Goal: Information Seeking & Learning: Learn about a topic

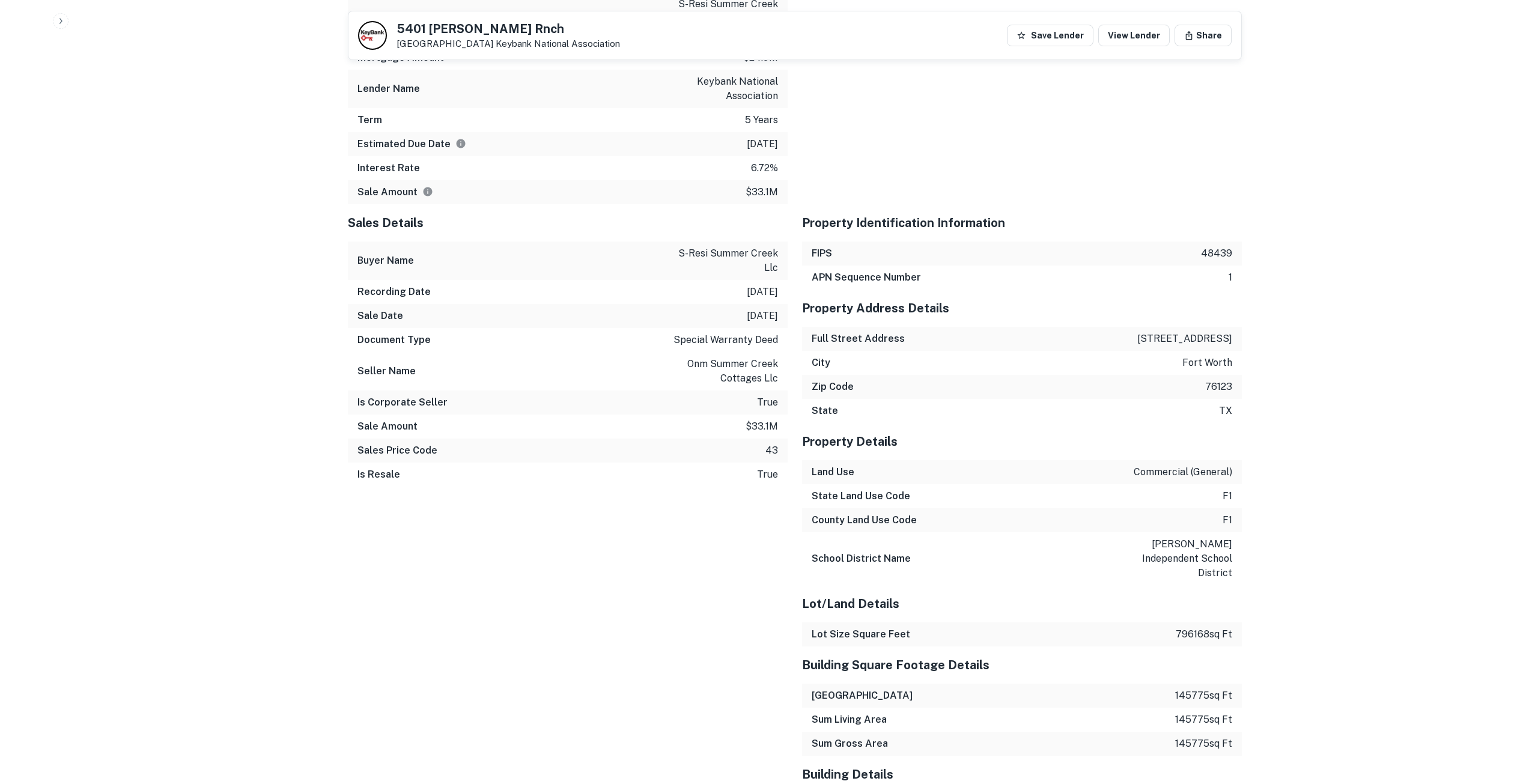
scroll to position [901, 0]
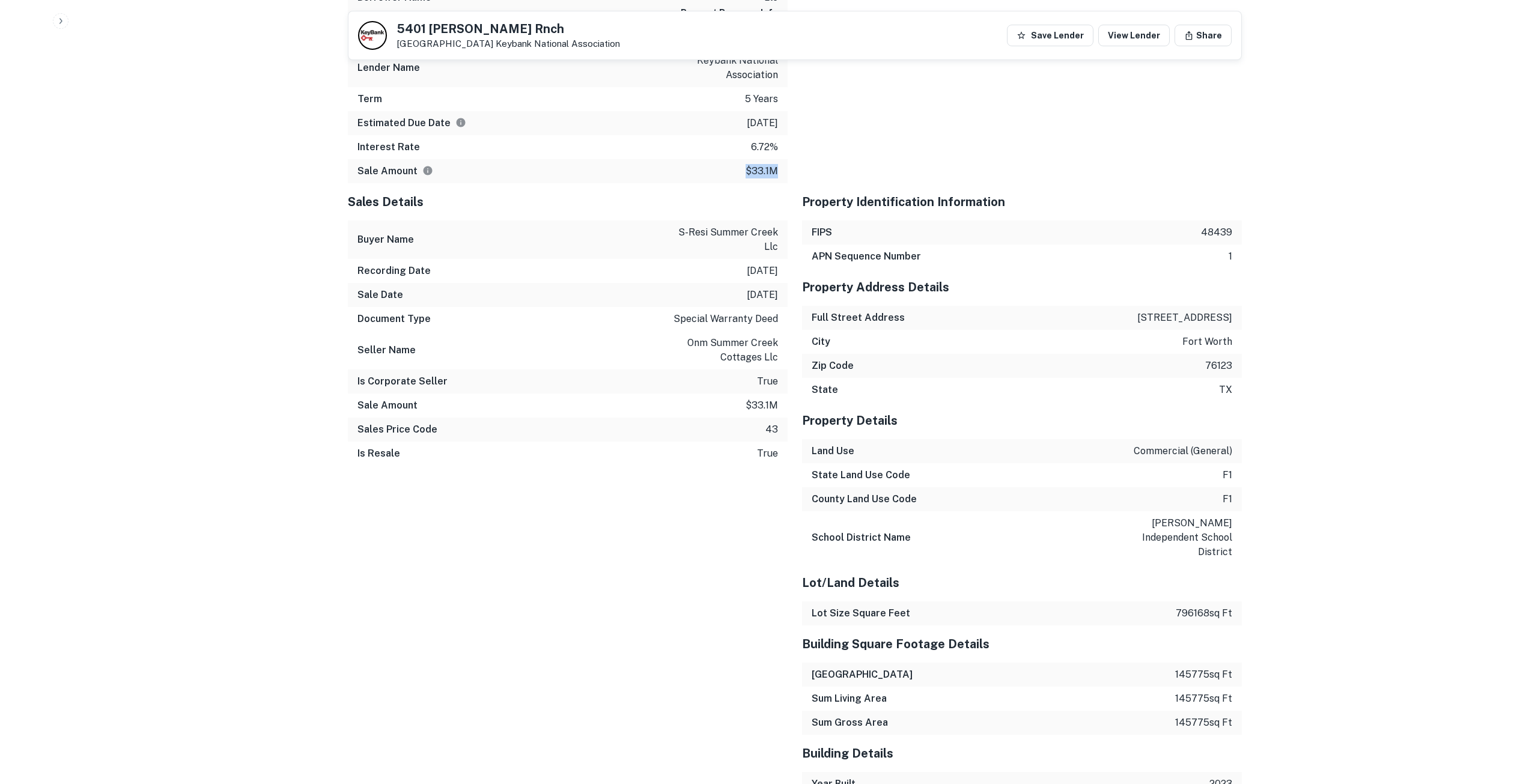
drag, startPoint x: 736, startPoint y: 173, endPoint x: 777, endPoint y: 170, distance: 41.1
click at [777, 170] on div "Sale Amount $33.1m" at bounding box center [567, 170] width 440 height 24
copy p "$33.1m"
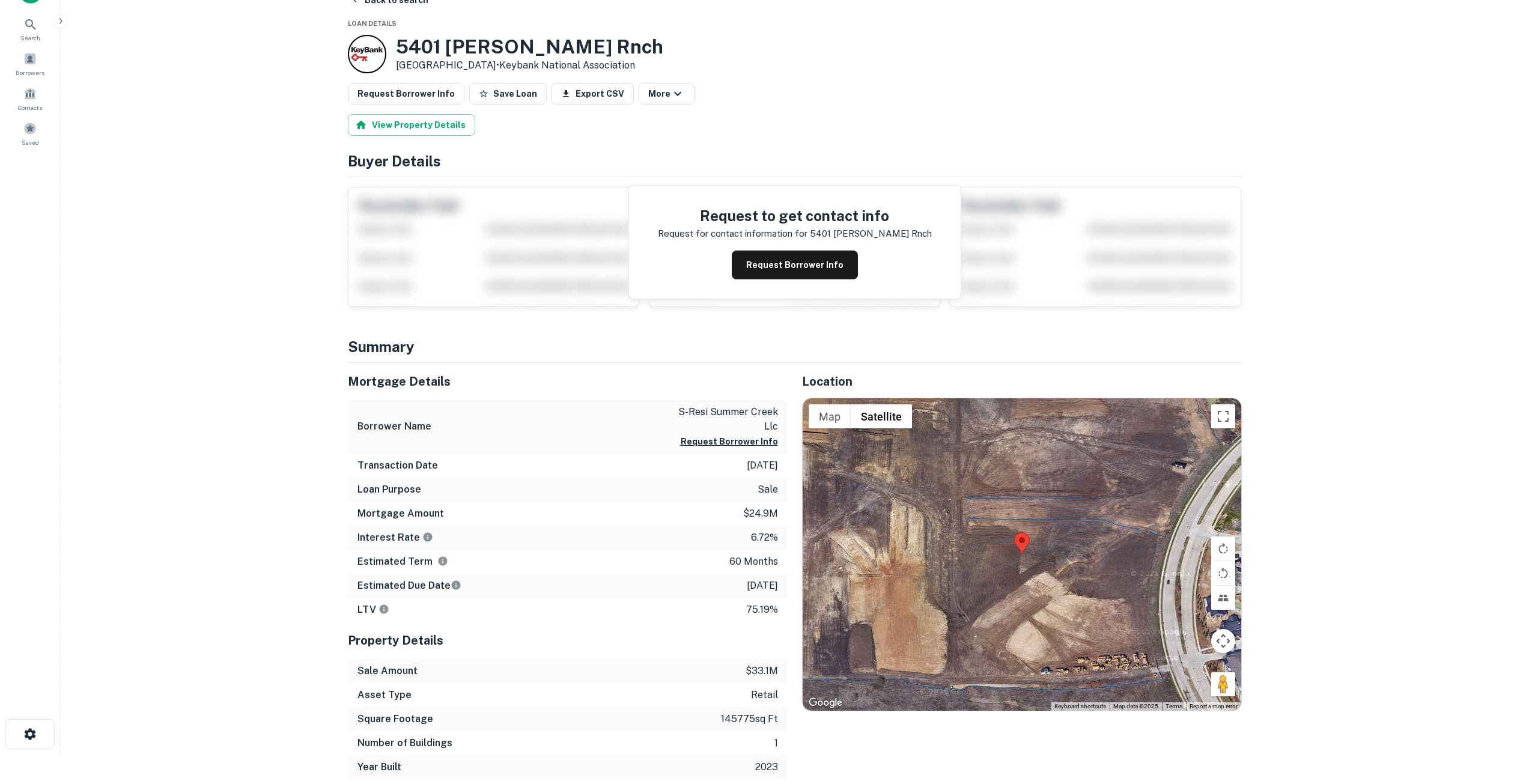
scroll to position [0, 0]
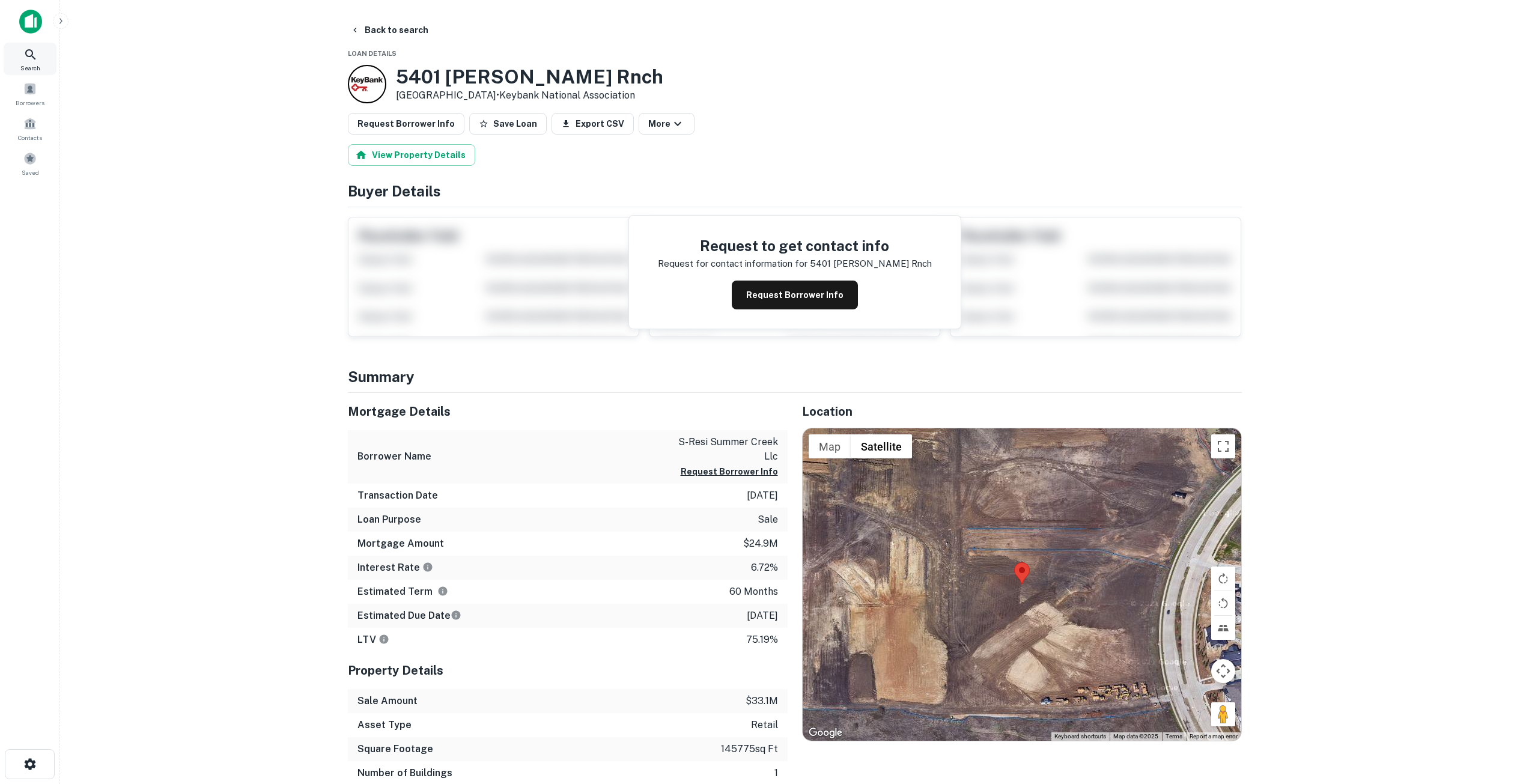
click at [27, 59] on icon at bounding box center [31, 54] width 15 height 15
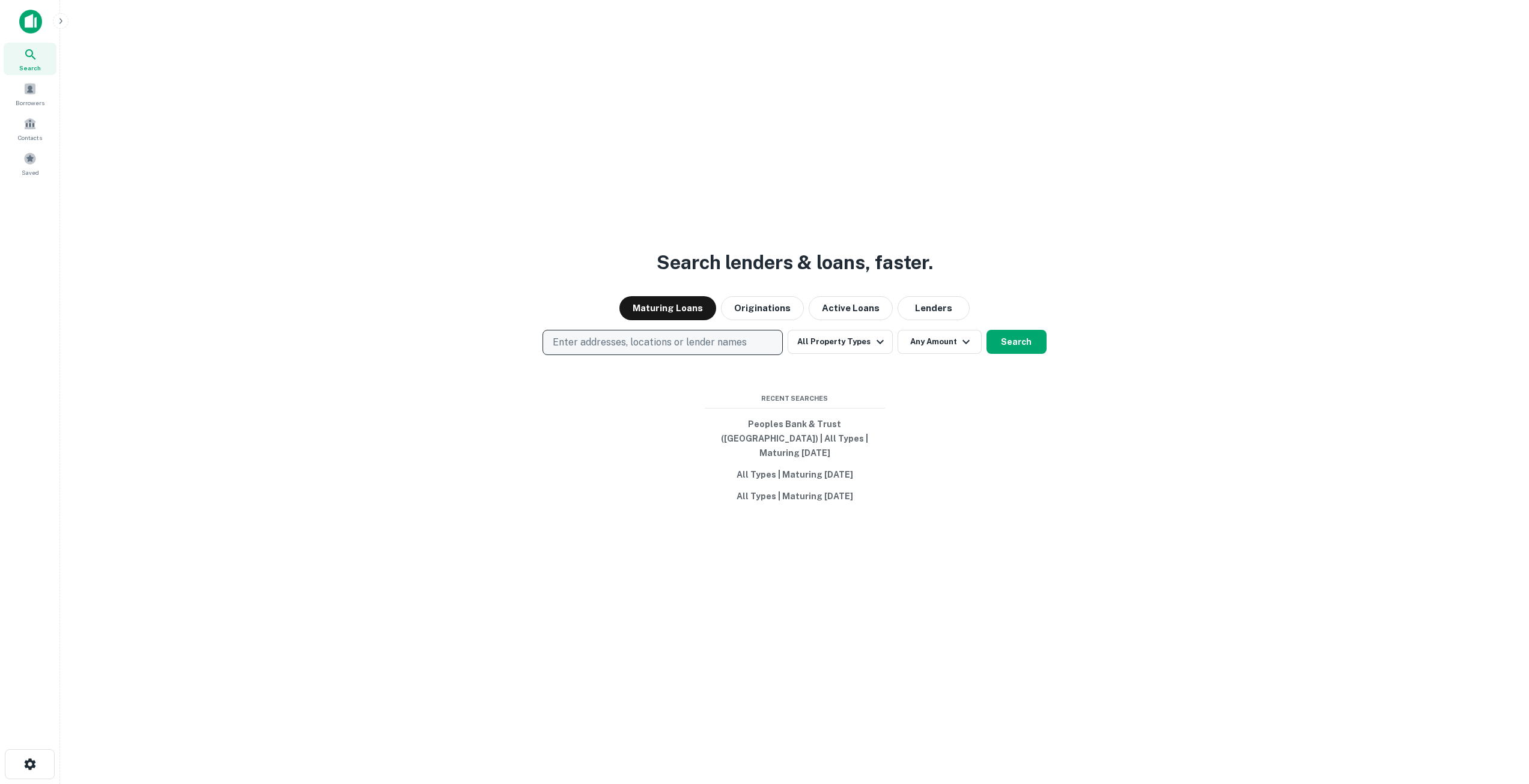
click at [622, 360] on div "Search lenders & loans, faster. Maturing Loans Originations Active Loans Lender…" at bounding box center [794, 421] width 1449 height 784
click at [622, 349] on p "Enter addresses, locations or lender names" at bounding box center [650, 342] width 194 height 15
type input "**********"
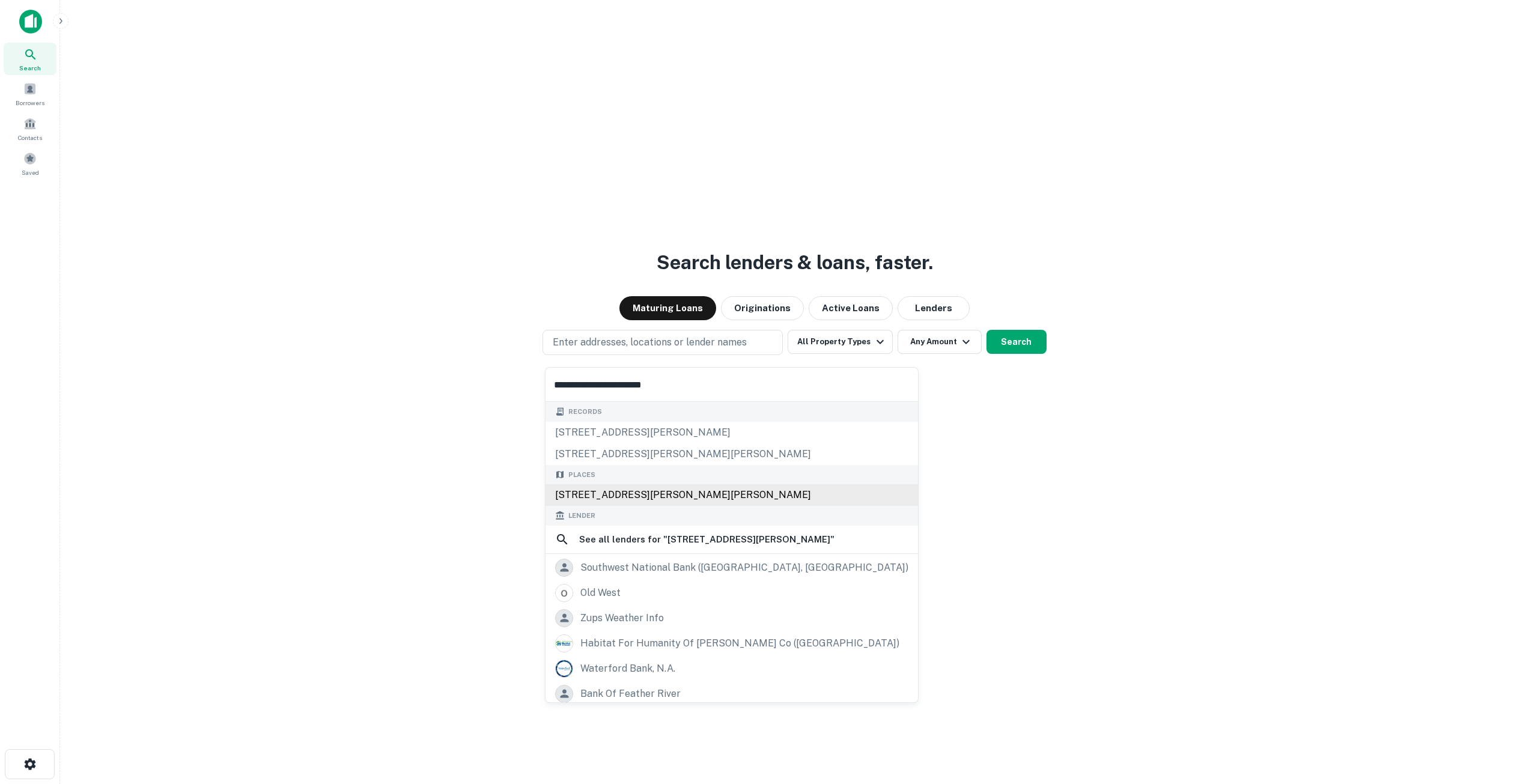
click at [641, 491] on div "10821 Old Weatherford Creek Road, Lutts, TN, USA" at bounding box center [732, 494] width 372 height 21
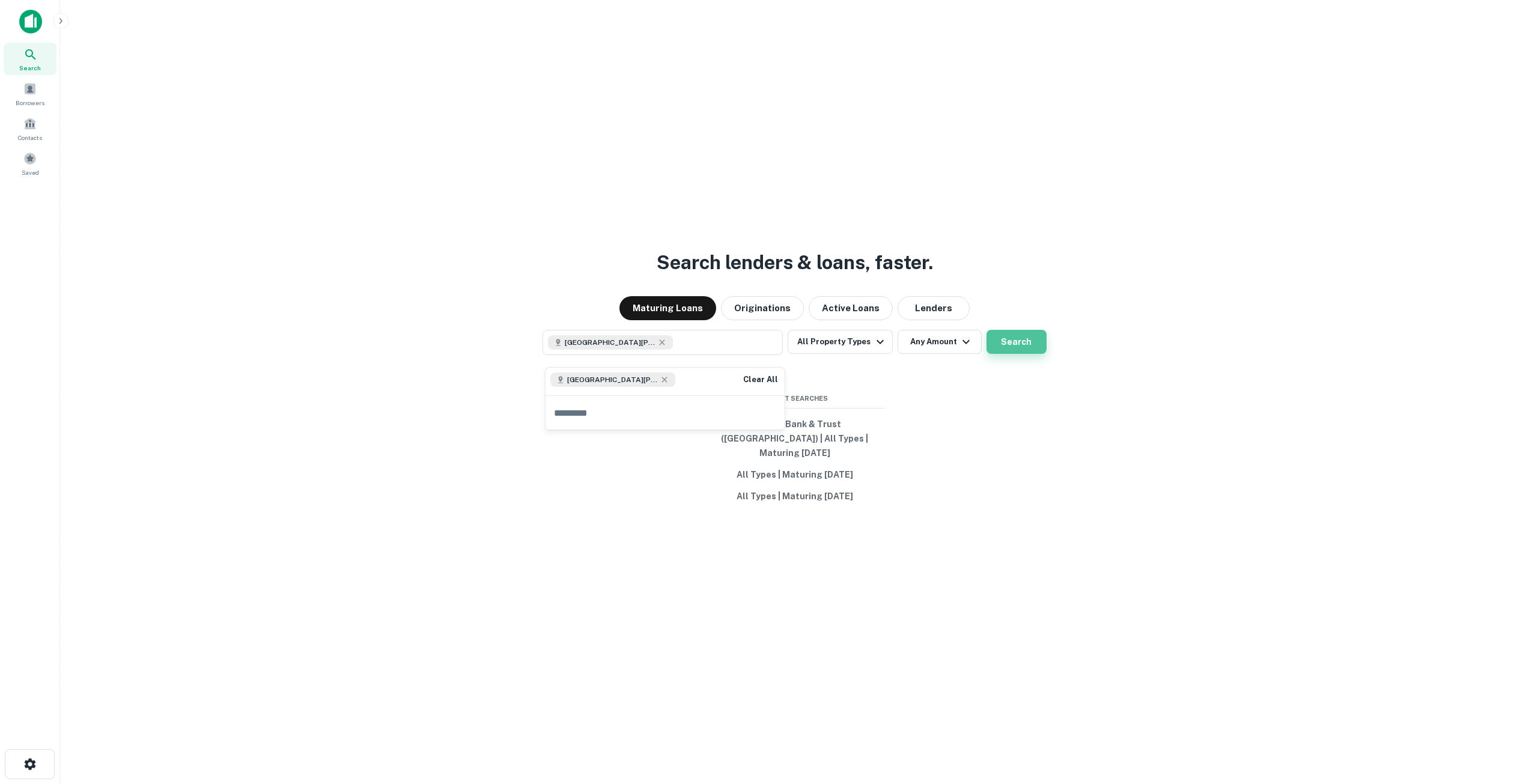
click at [1019, 343] on button "Search" at bounding box center [1016, 341] width 60 height 24
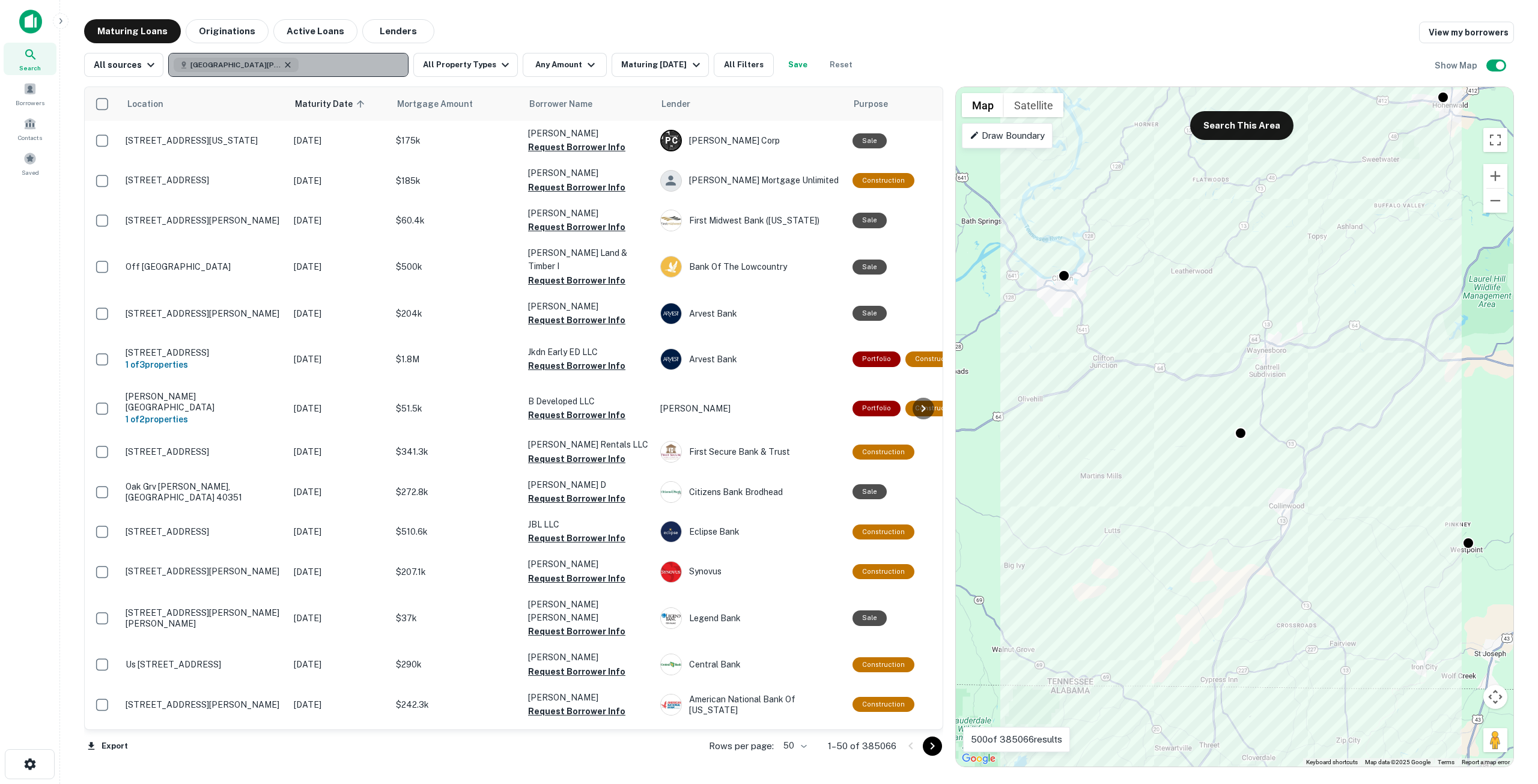
click at [285, 63] on icon "button" at bounding box center [287, 65] width 10 height 10
click at [287, 63] on p "Enter addresses, locations or lender names" at bounding box center [275, 64] width 194 height 15
click at [39, 60] on div "Search" at bounding box center [30, 59] width 53 height 32
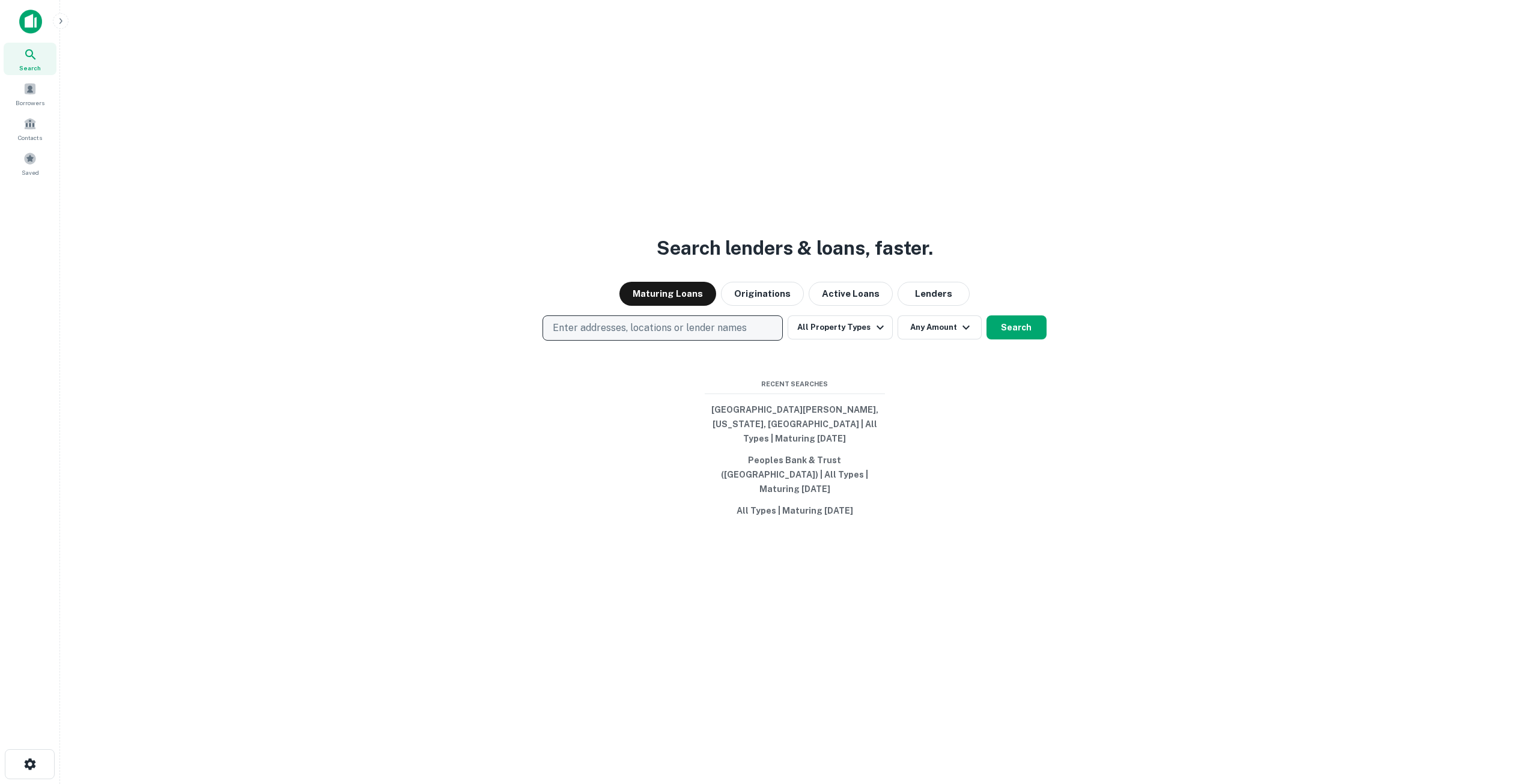
click at [670, 335] on p "Enter addresses, locations or lender names" at bounding box center [650, 328] width 194 height 15
type input "**********"
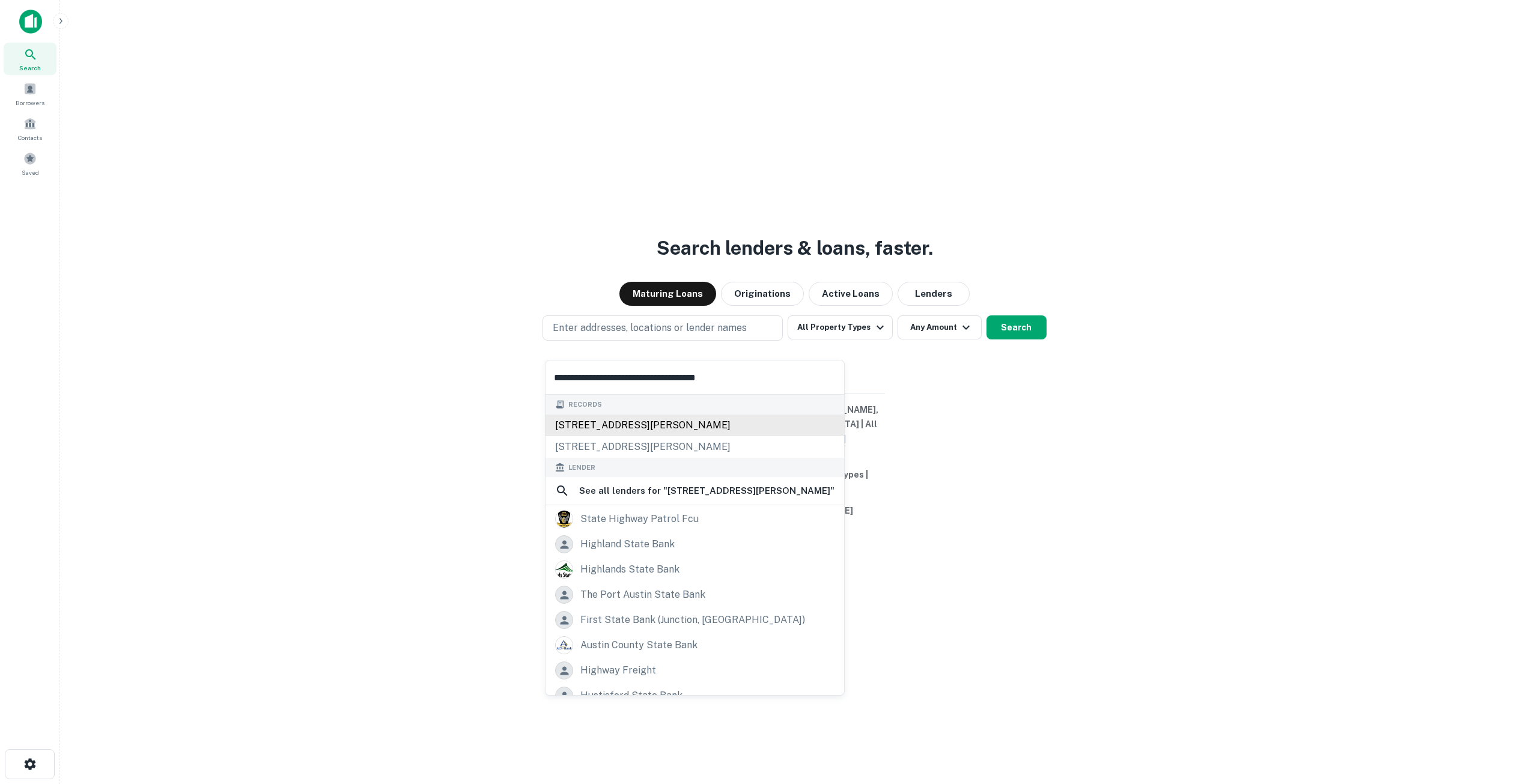
click at [717, 423] on div "1104 highway 114, justin, tx, 76247" at bounding box center [695, 425] width 299 height 21
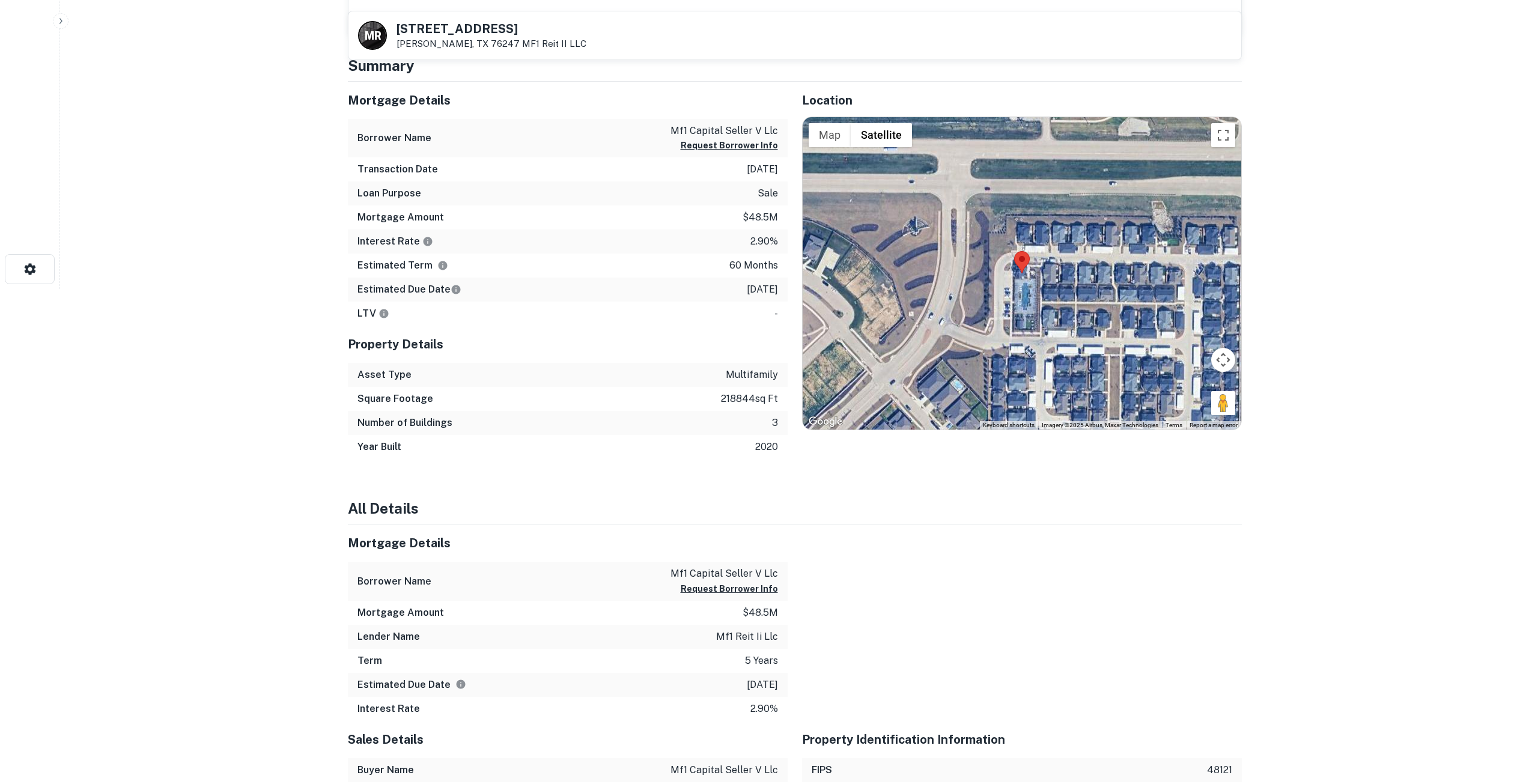
scroll to position [413, 0]
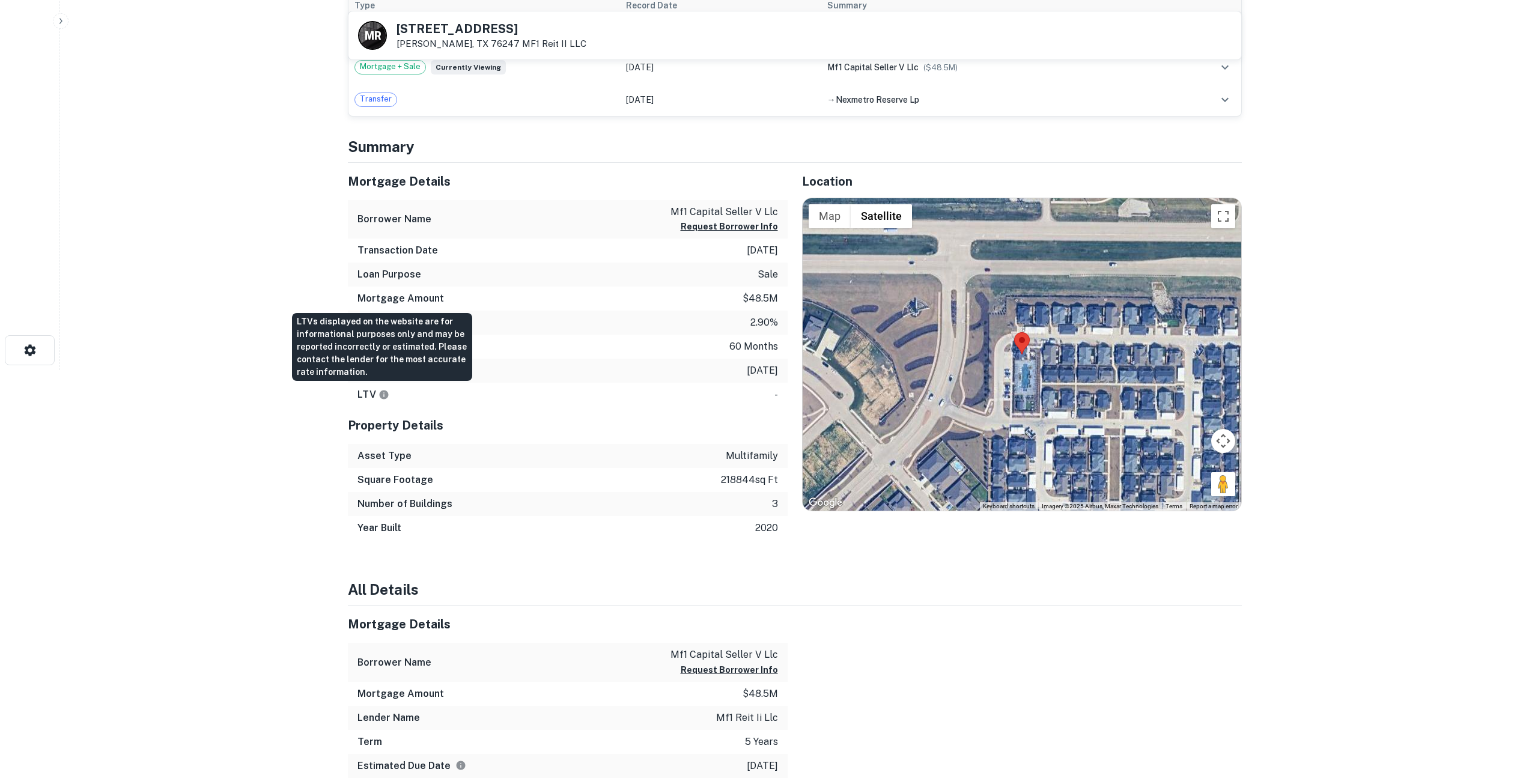
click at [388, 391] on icon "LTVs displayed on the website are for informational purposes only and may be re…" at bounding box center [384, 394] width 11 height 11
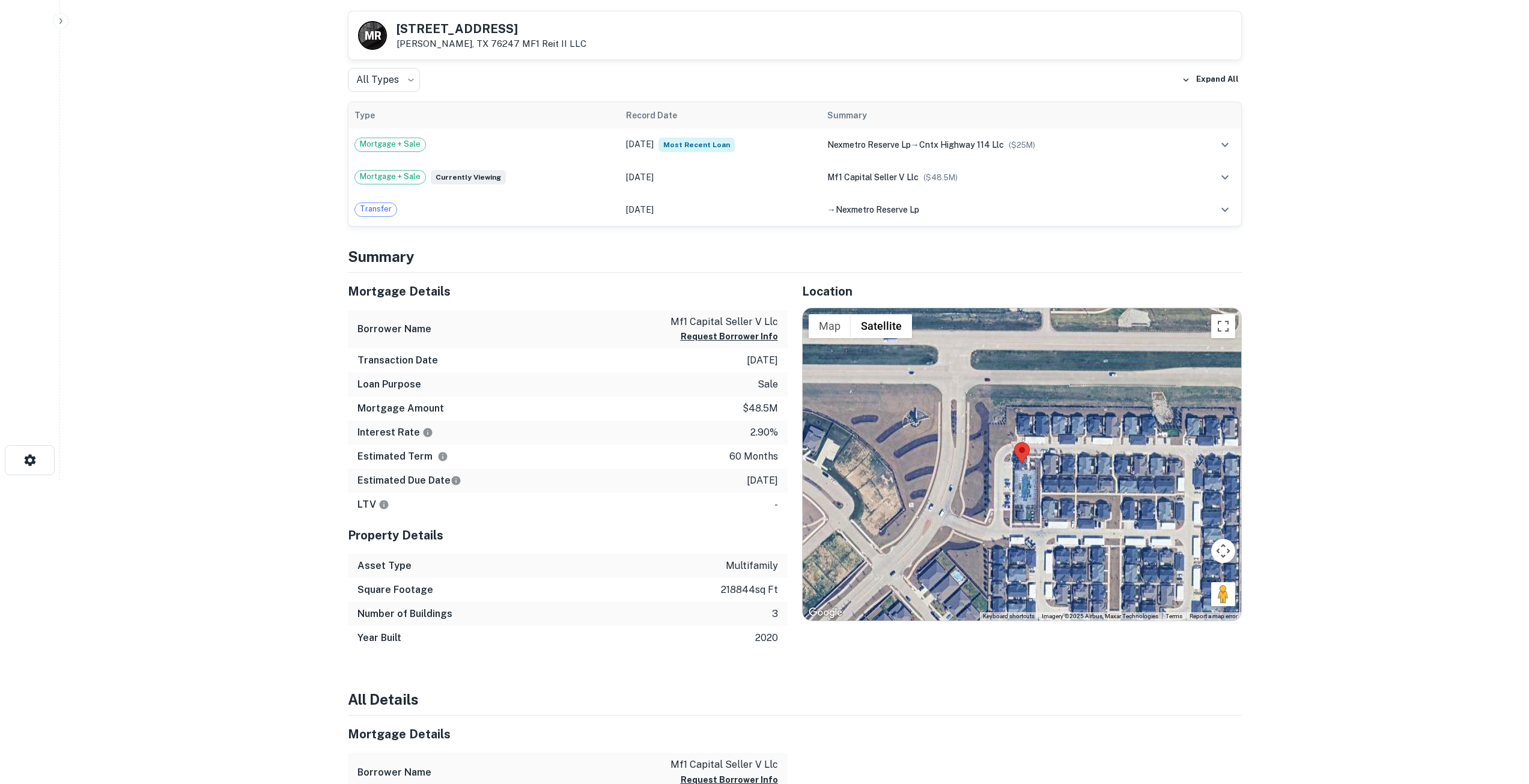
scroll to position [293, 0]
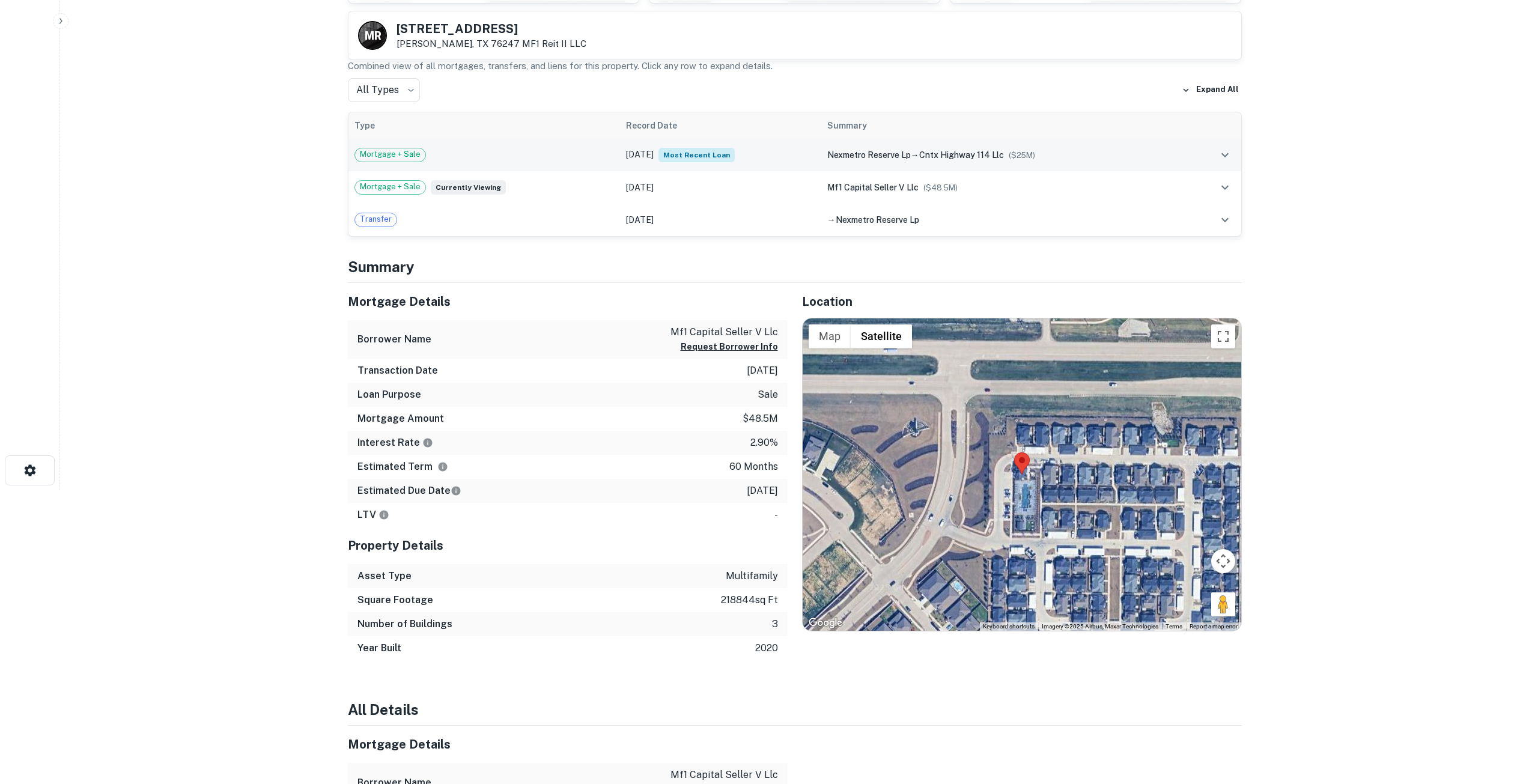
click at [401, 153] on span "Mortgage + Sale" at bounding box center [390, 154] width 70 height 12
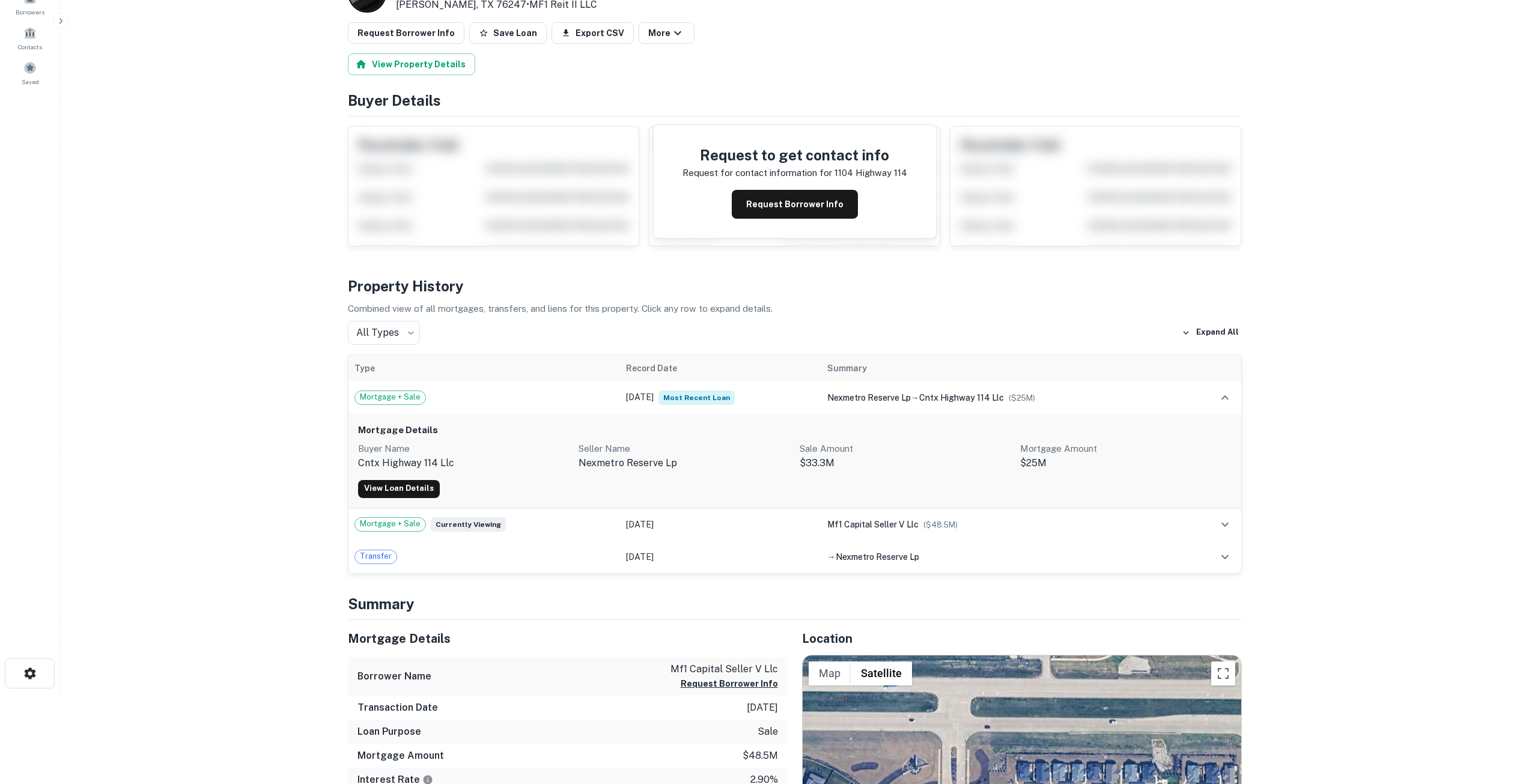
scroll to position [120, 0]
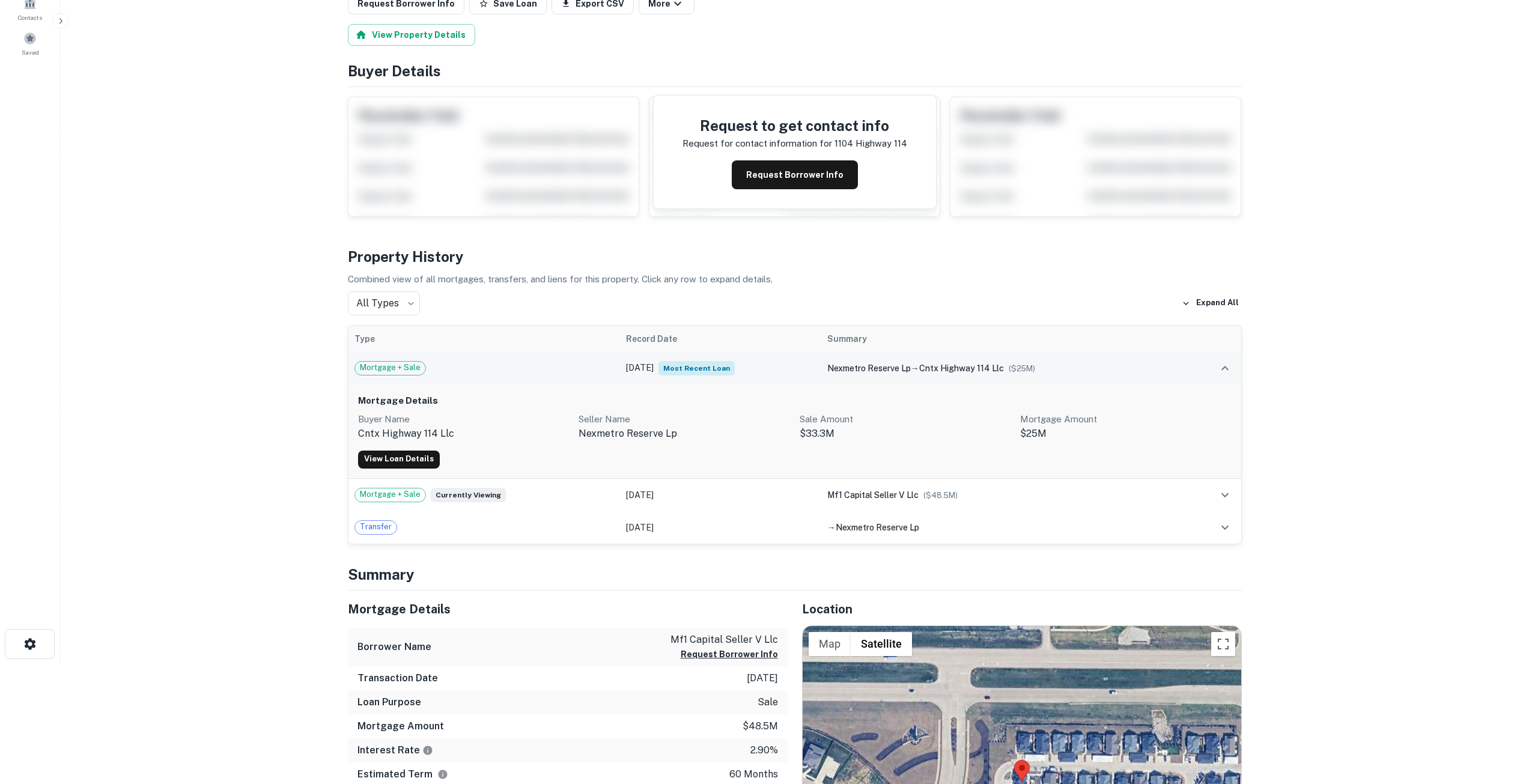
click at [636, 374] on td "Apr 10, 2025 Most Recent Loan" at bounding box center [720, 368] width 200 height 32
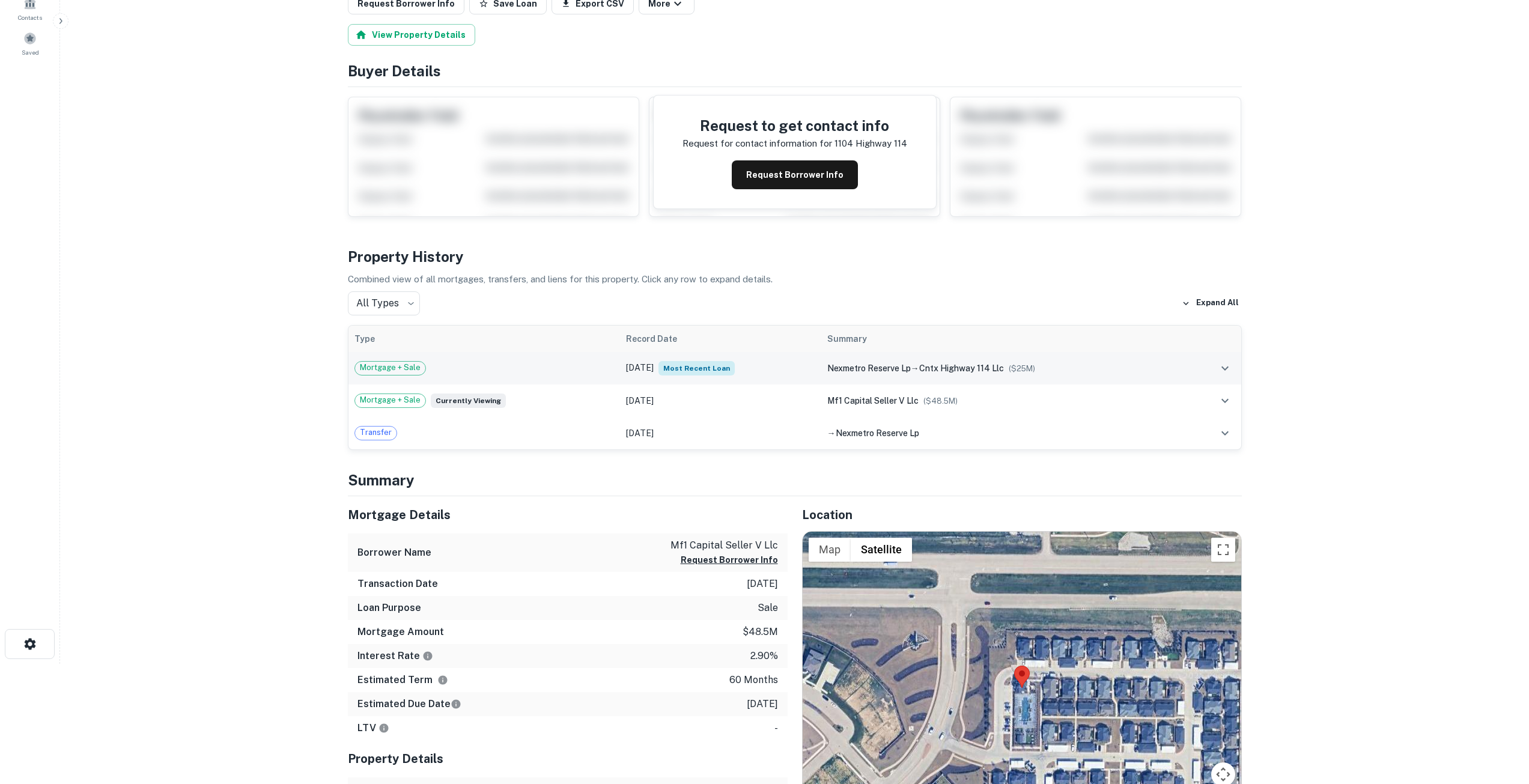
click at [414, 368] on span "Mortgage + Sale" at bounding box center [390, 368] width 70 height 12
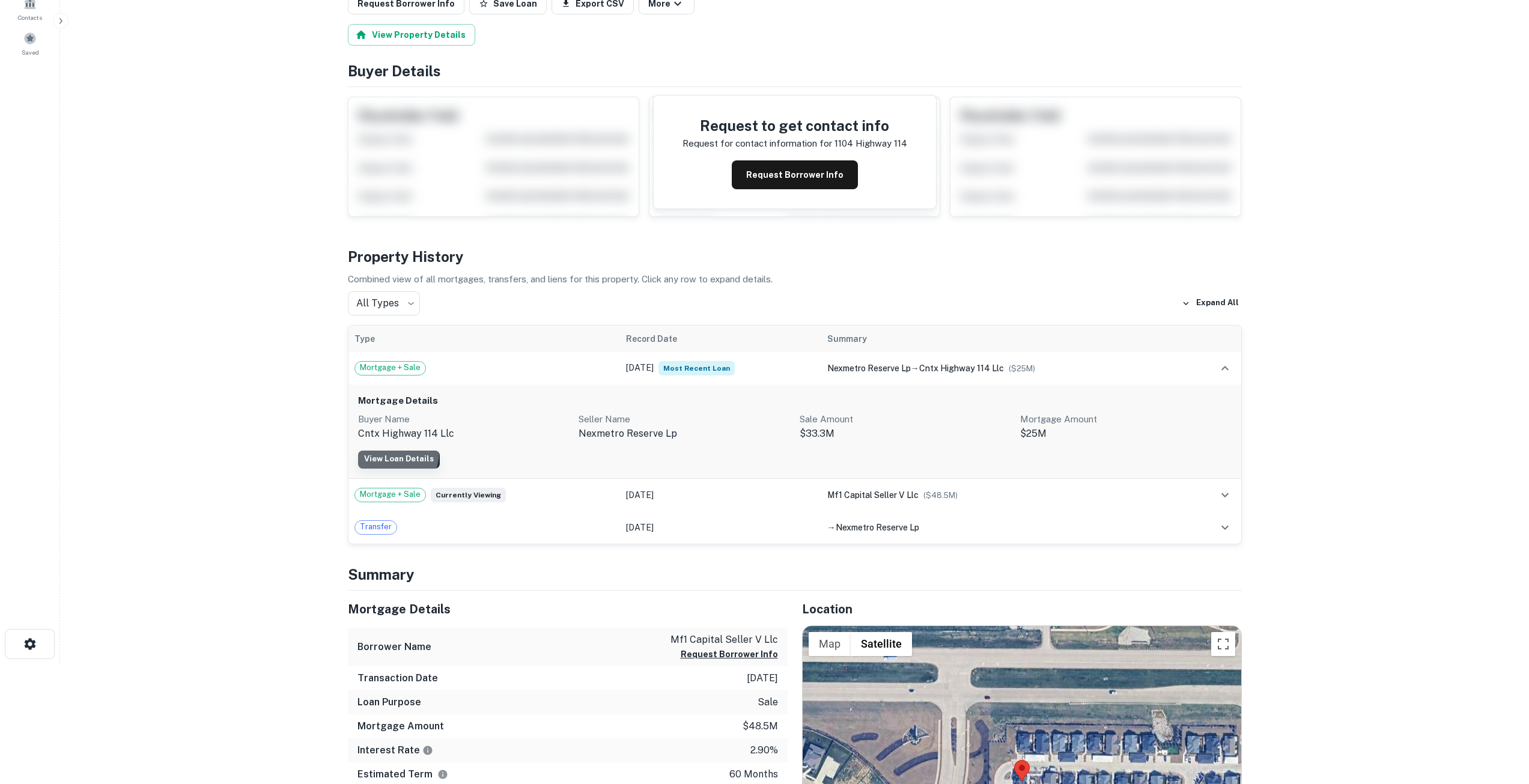
click at [392, 453] on link "View Loan Details" at bounding box center [398, 459] width 82 height 18
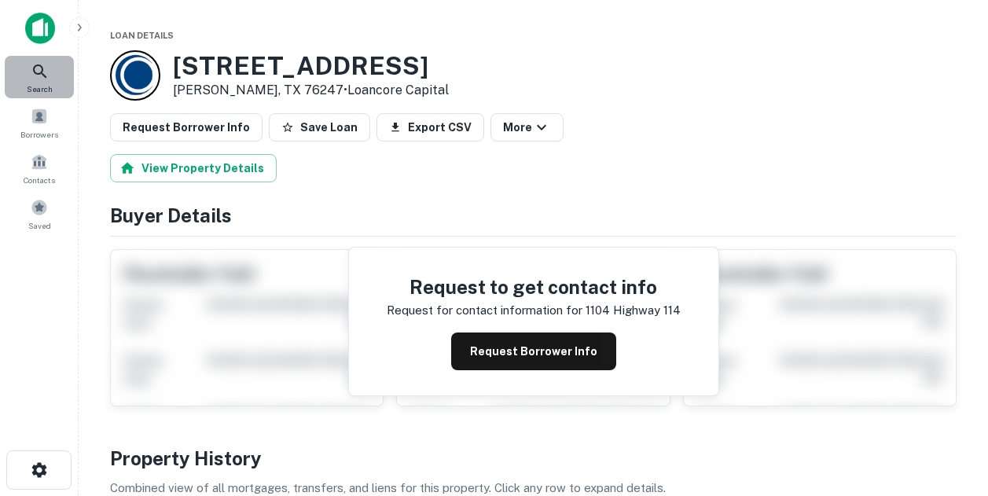
click at [40, 79] on icon at bounding box center [40, 71] width 19 height 19
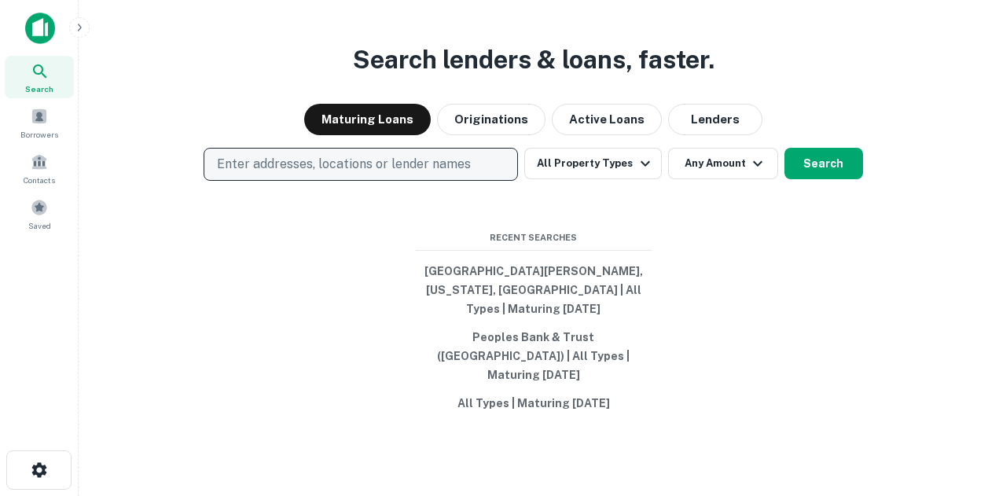
click at [261, 174] on p "Enter addresses, locations or lender names" at bounding box center [344, 164] width 254 height 19
type input "**********"
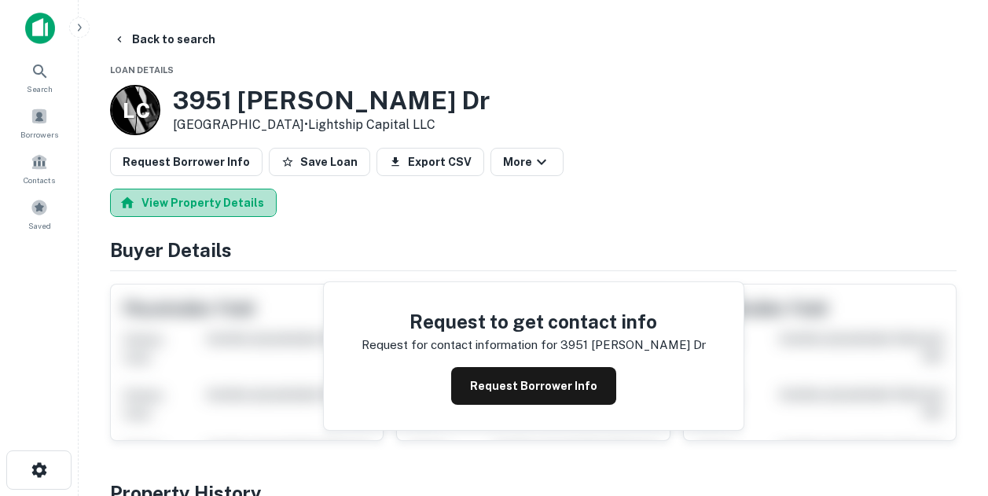
click at [215, 205] on button "View Property Details" at bounding box center [193, 203] width 167 height 28
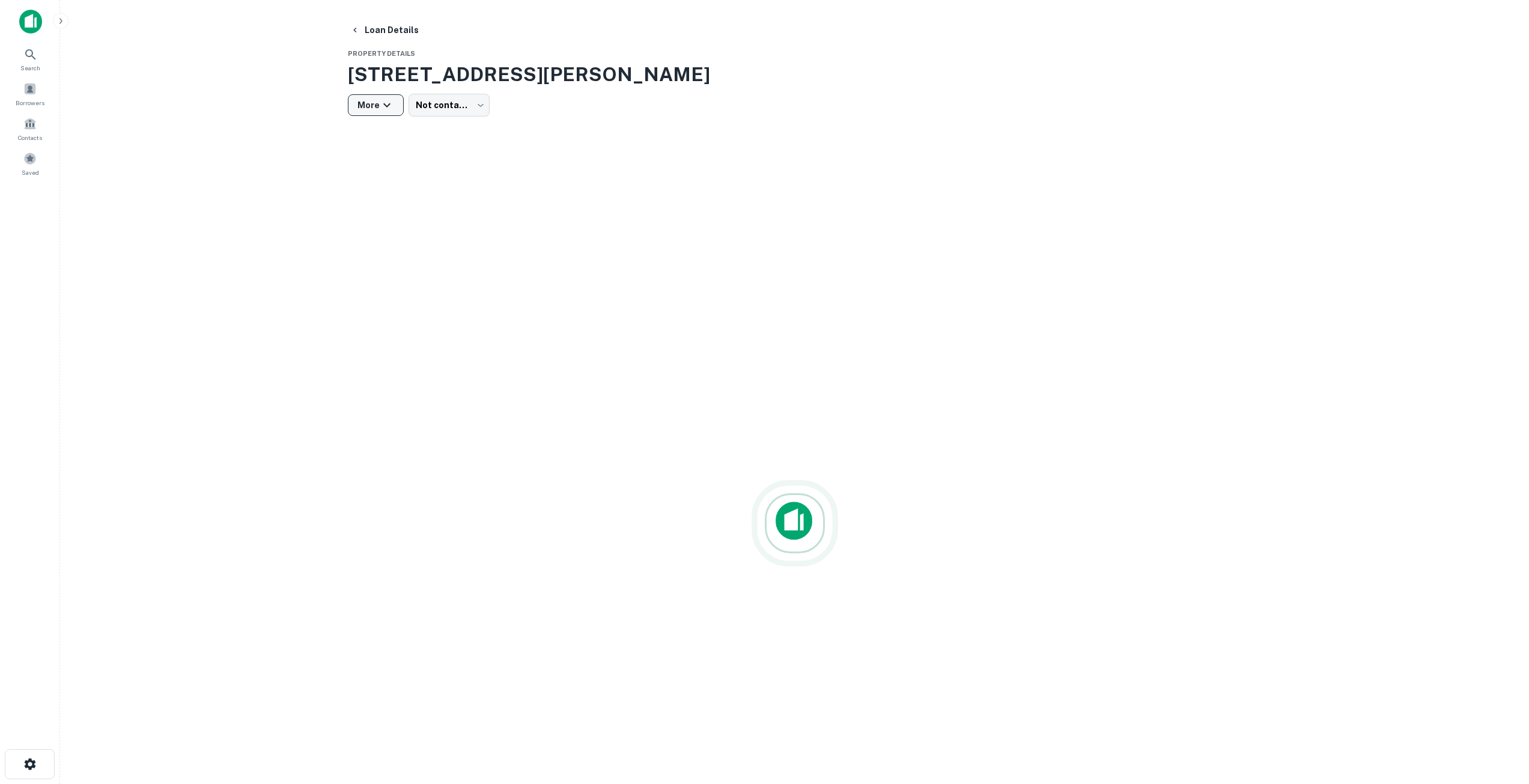
click at [391, 109] on icon "button" at bounding box center [387, 105] width 15 height 15
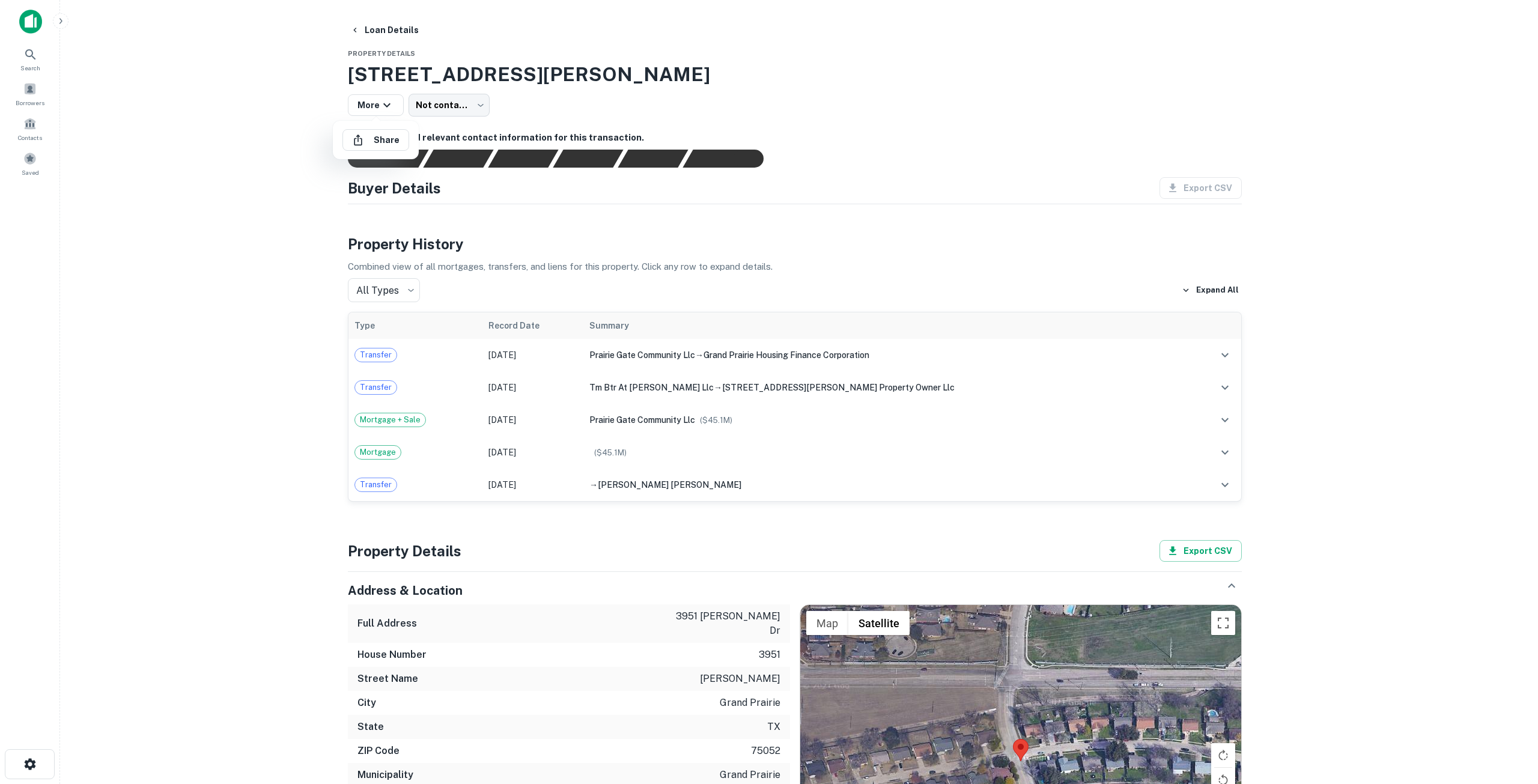
click at [237, 238] on div at bounding box center [769, 392] width 1538 height 784
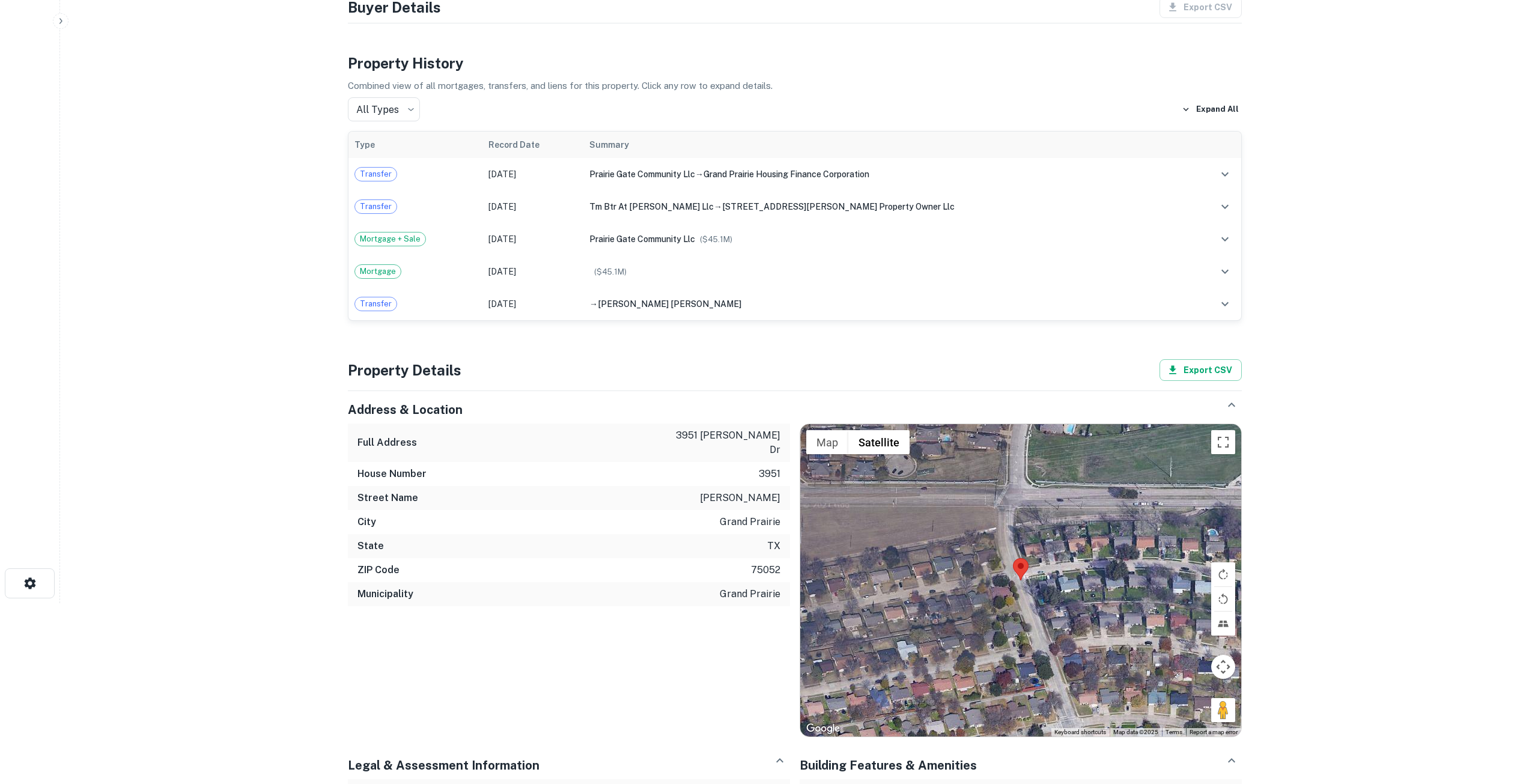
scroll to position [180, 0]
click at [374, 173] on span "Transfer" at bounding box center [375, 175] width 41 height 12
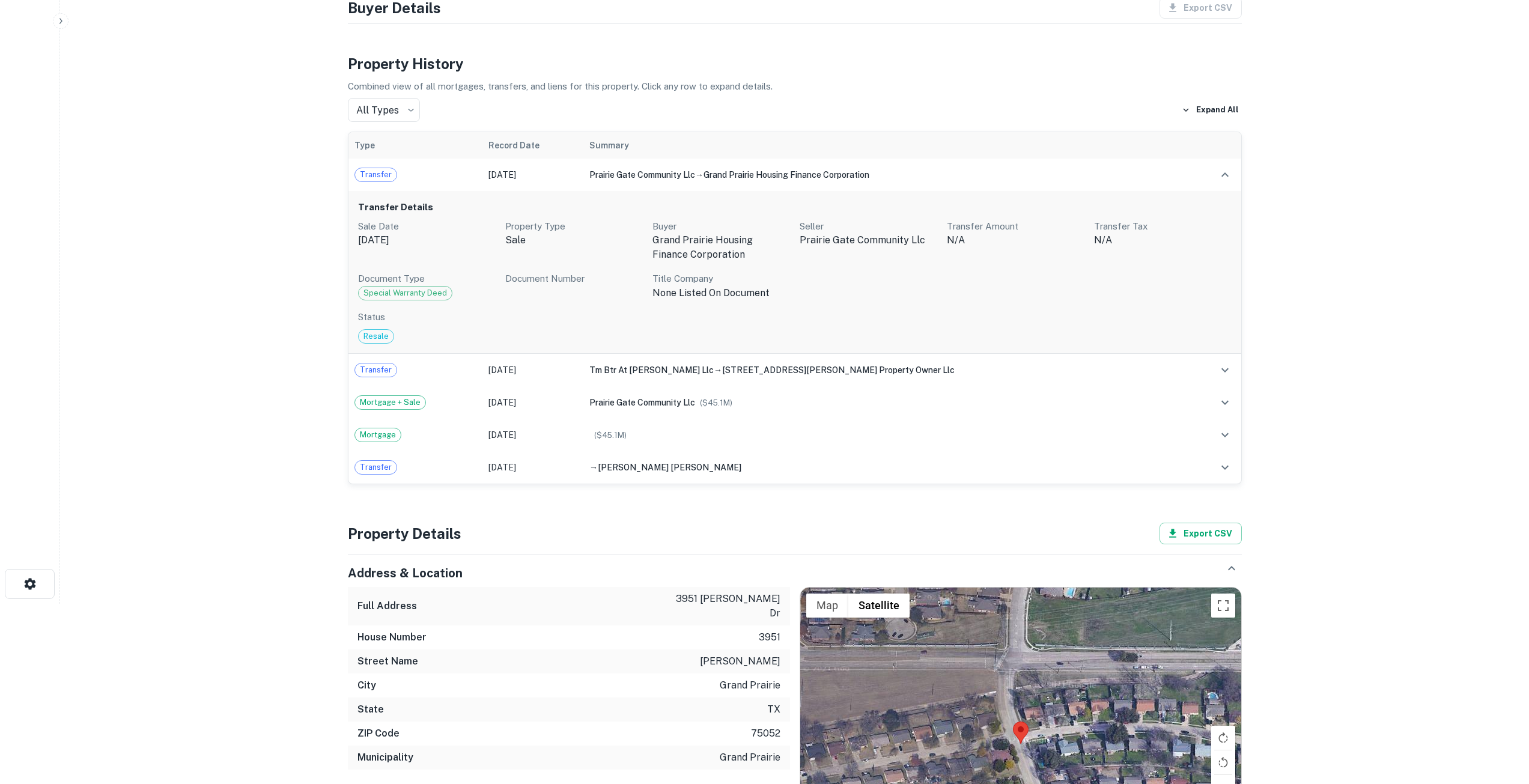
scroll to position [0, 0]
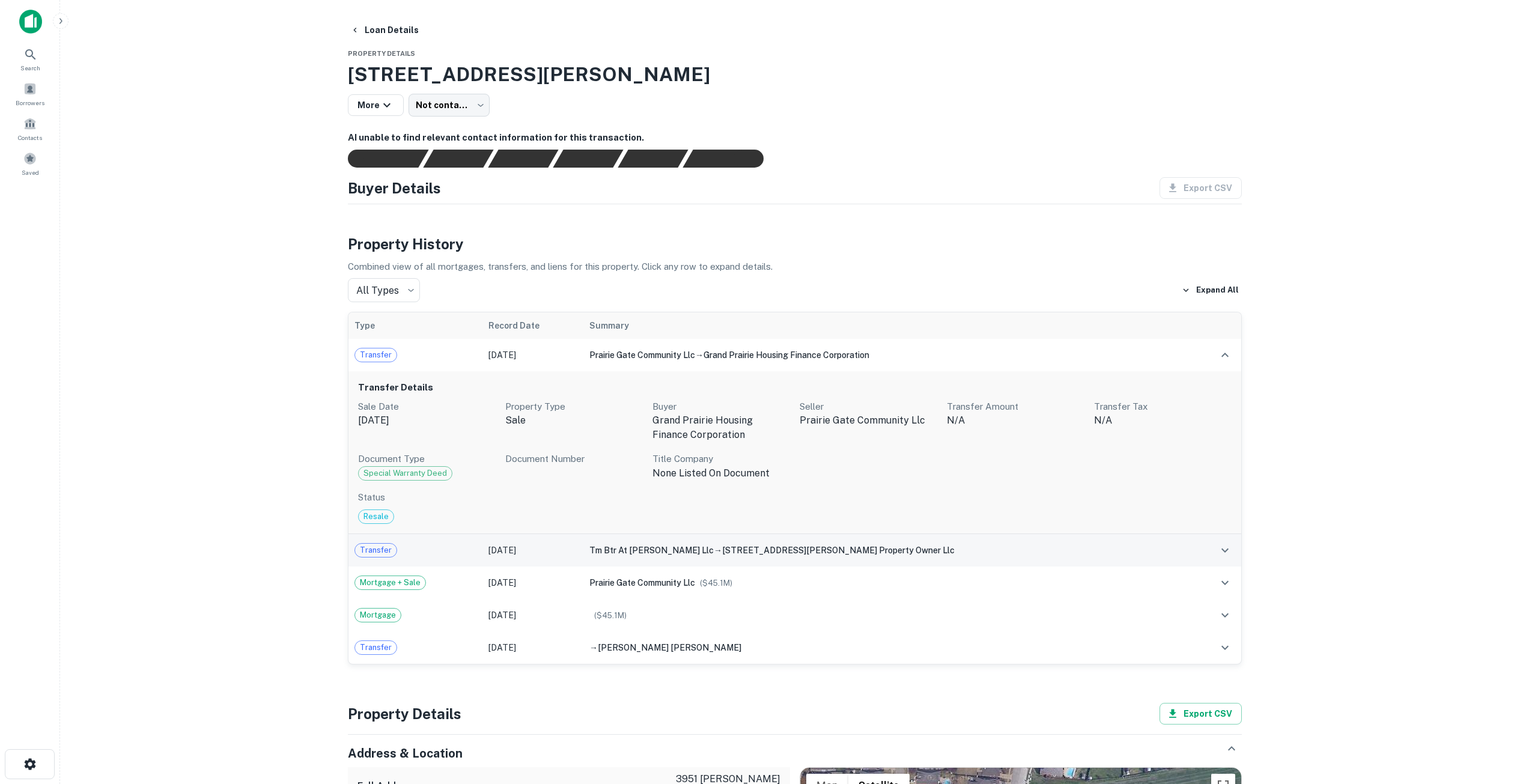
click at [561, 378] on td "Oct 31, 2024" at bounding box center [533, 550] width 101 height 32
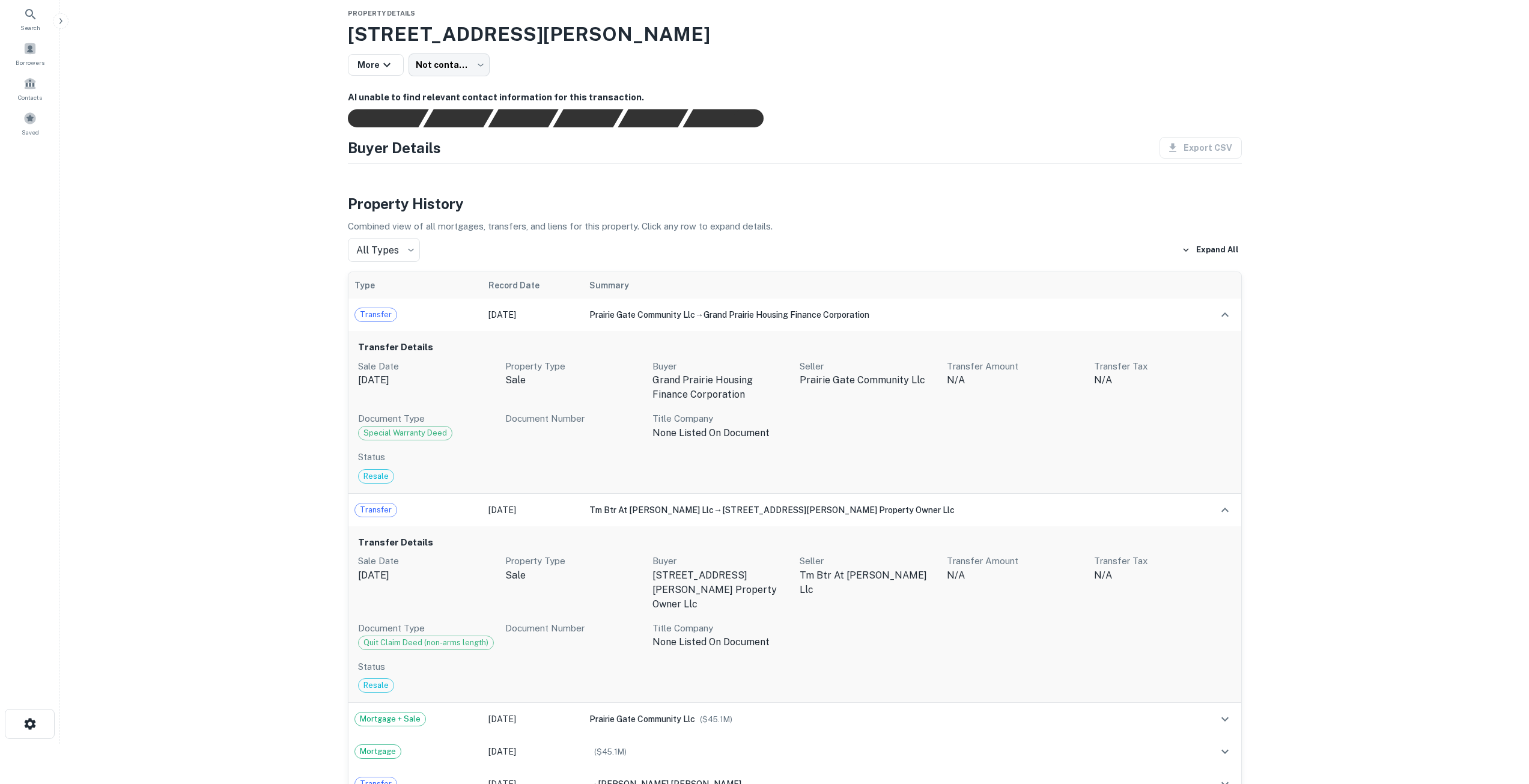
scroll to position [60, 0]
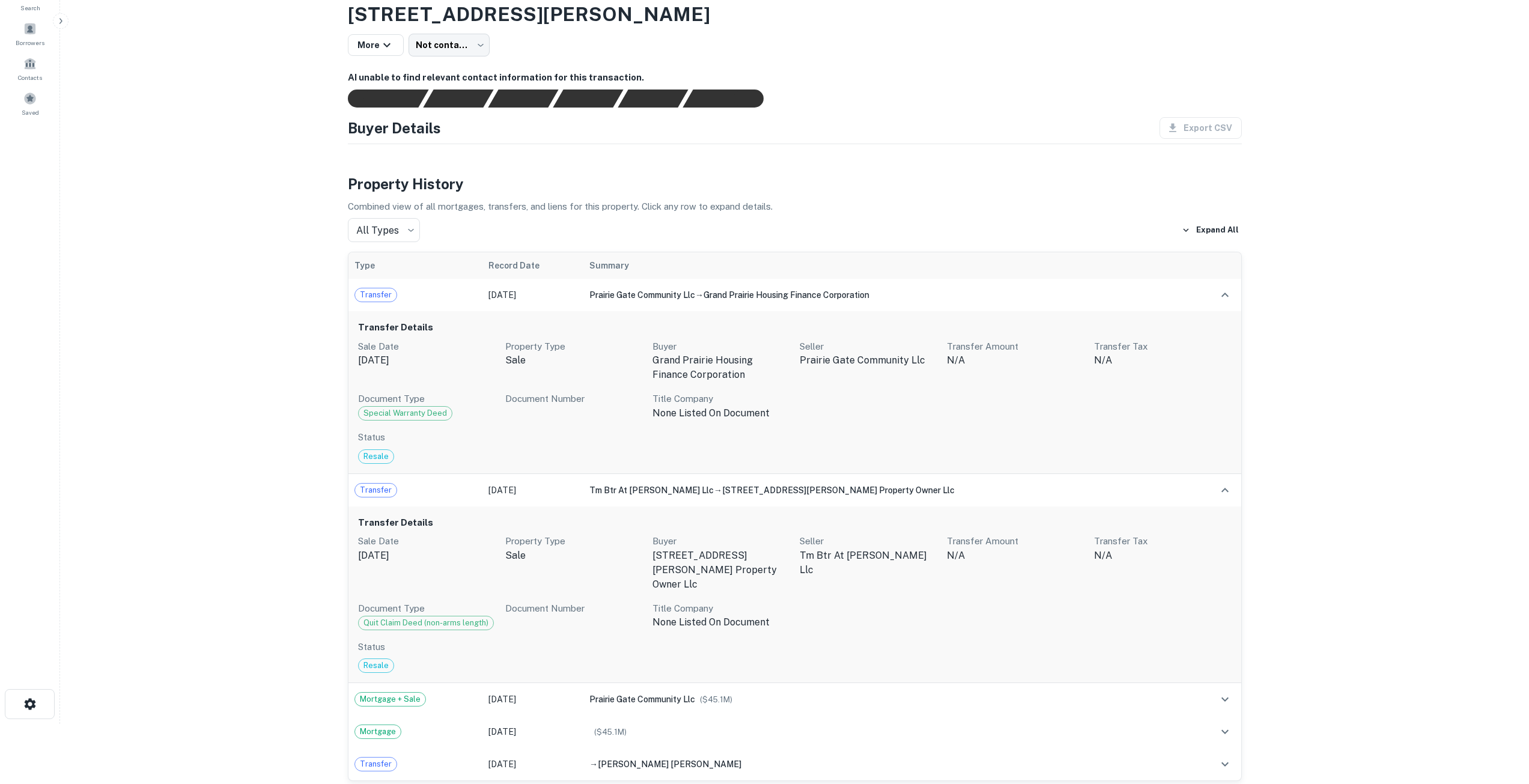
click at [371, 378] on span "Resale" at bounding box center [376, 666] width 35 height 12
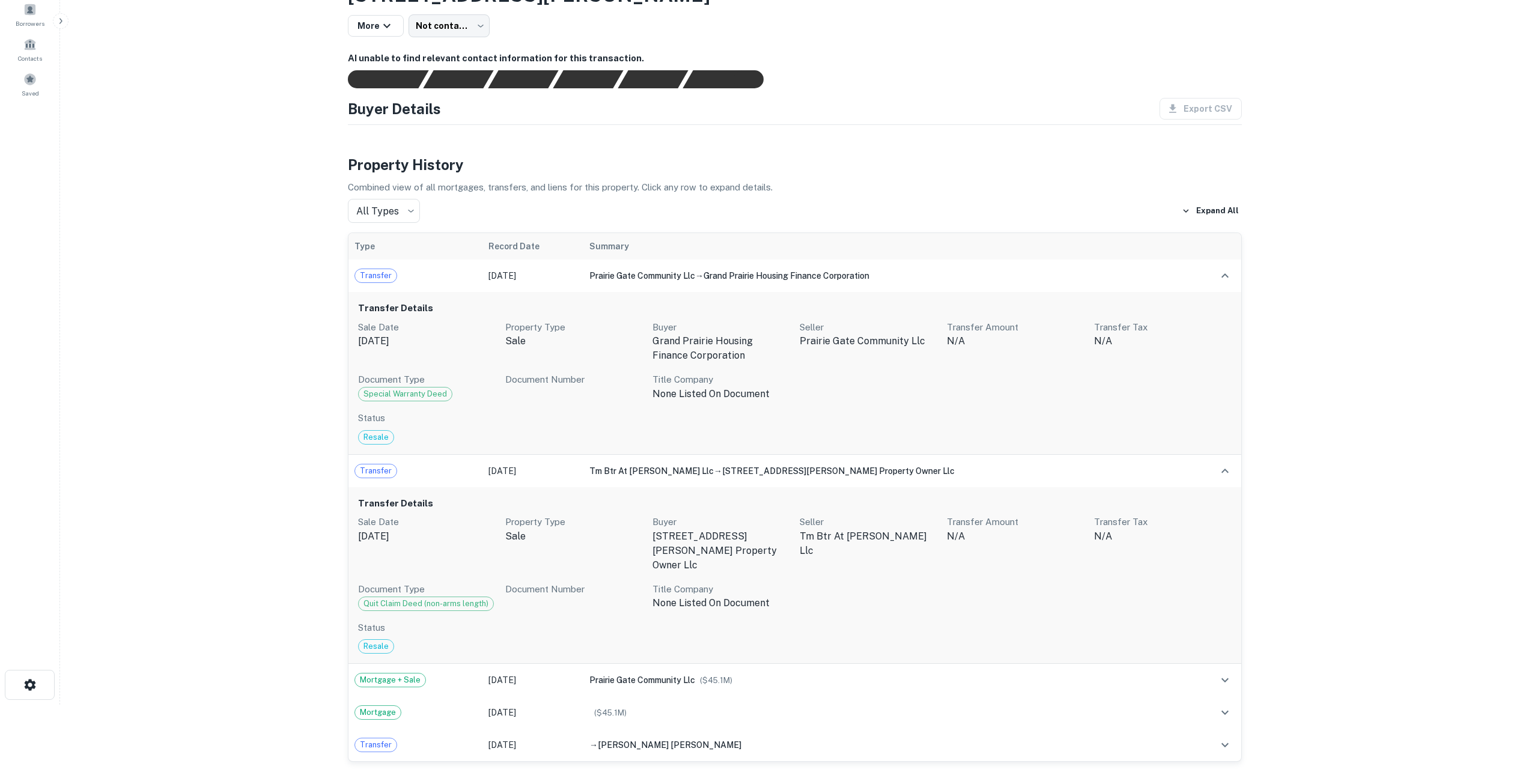
scroll to position [0, 0]
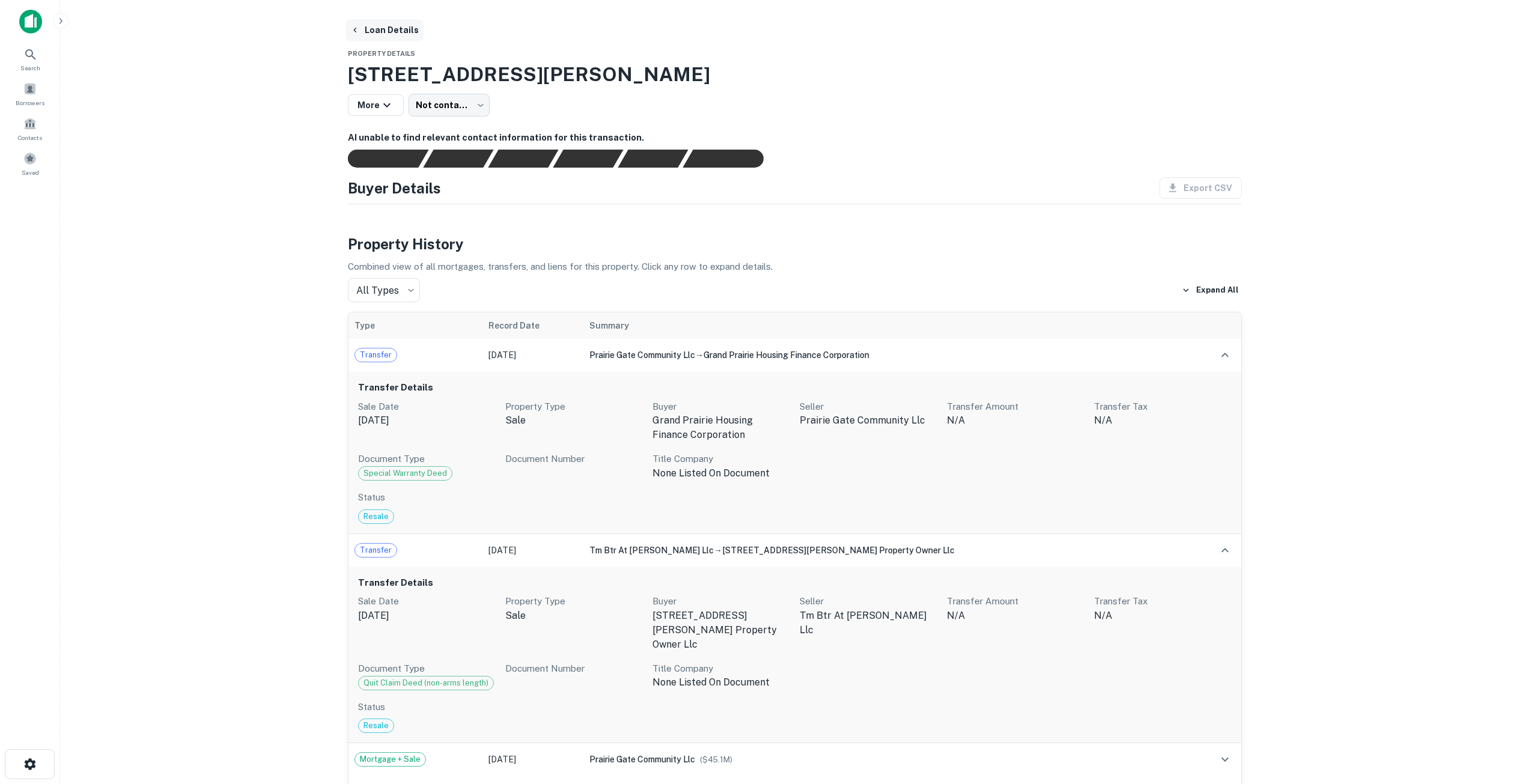
click at [388, 30] on button "Loan Details" at bounding box center [385, 30] width 78 height 21
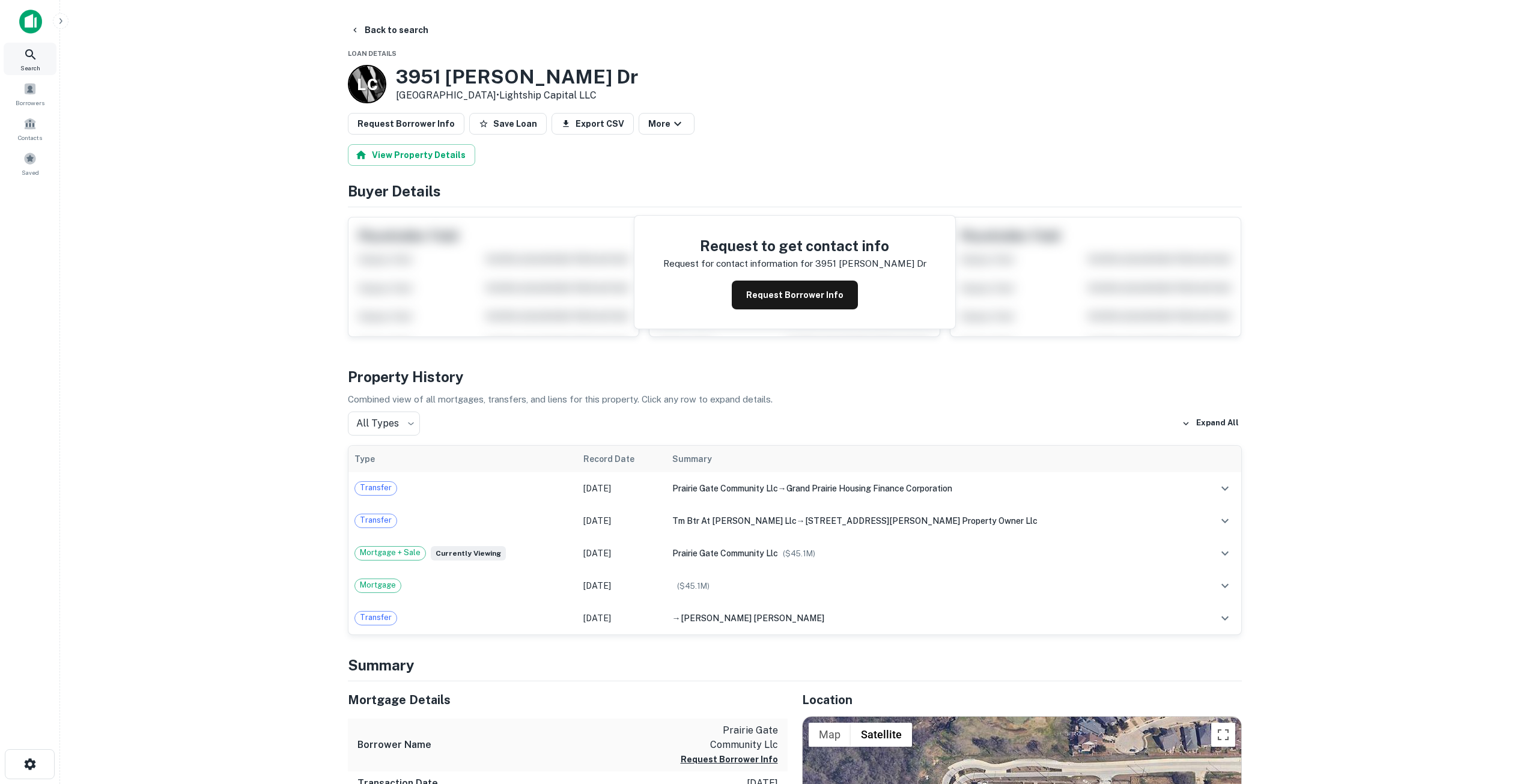
click at [37, 52] on icon at bounding box center [31, 54] width 15 height 15
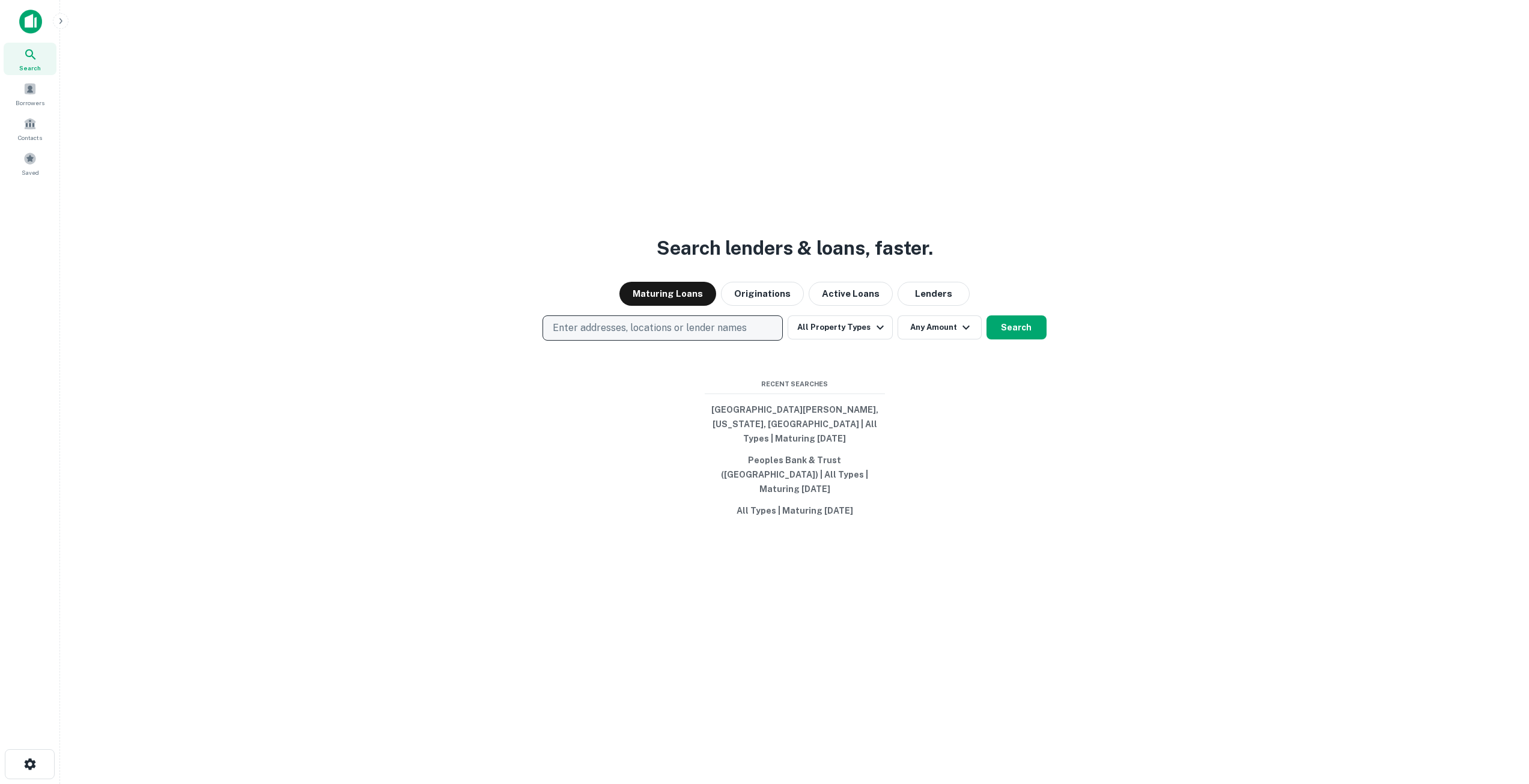
click at [680, 335] on p "Enter addresses, locations or lender names" at bounding box center [650, 328] width 194 height 15
type input "**********"
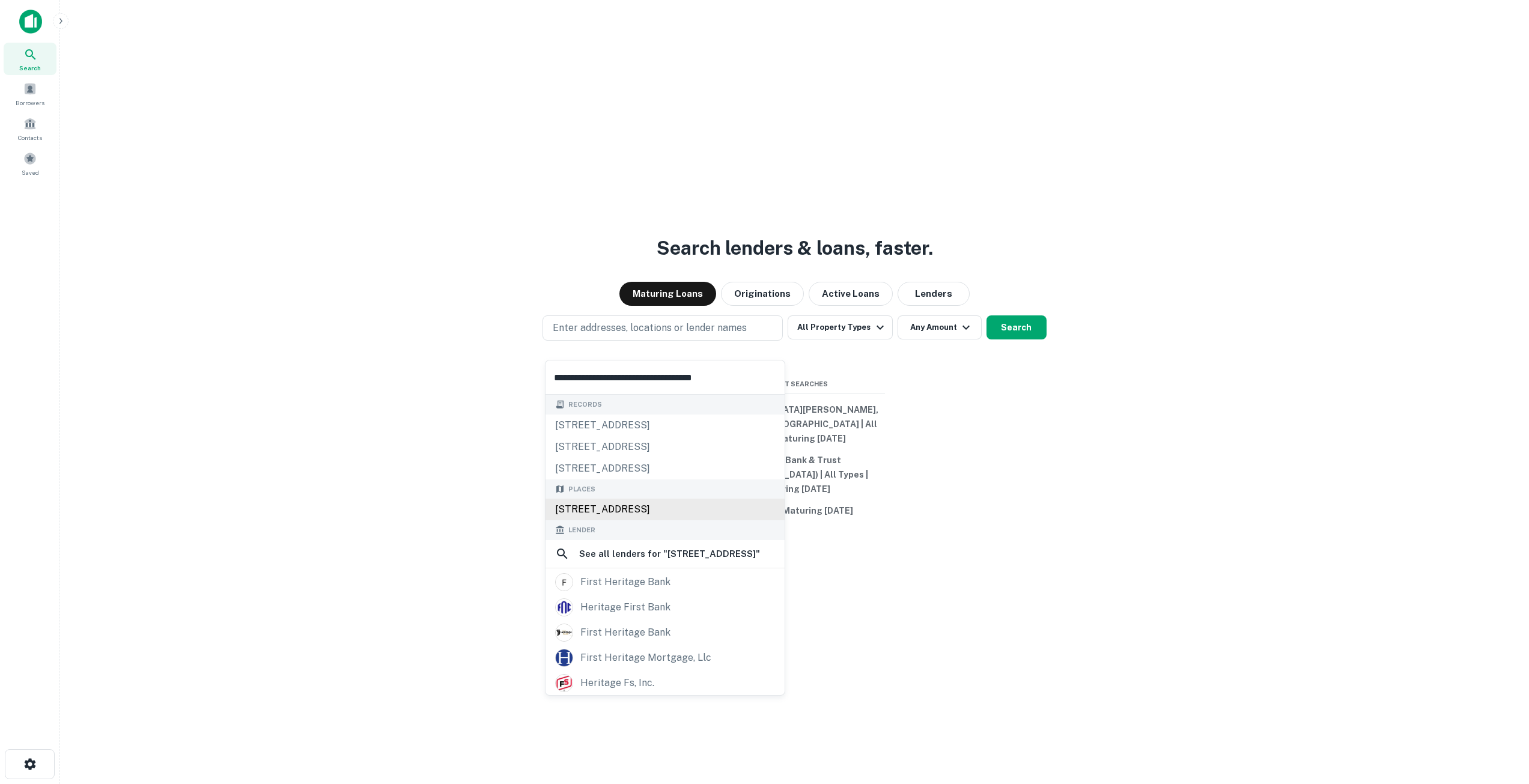
click at [695, 512] on div "[STREET_ADDRESS]" at bounding box center [665, 509] width 239 height 21
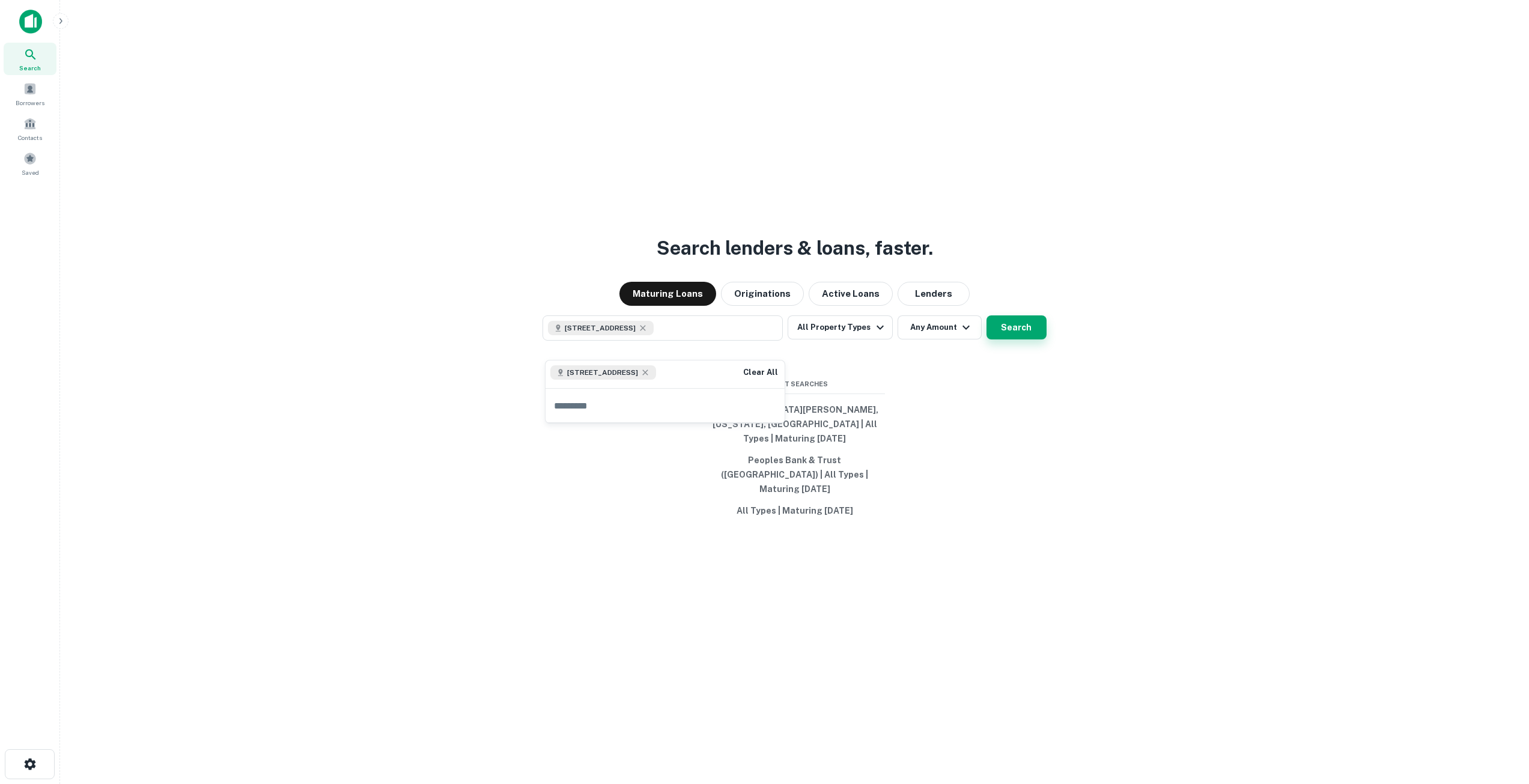
click at [1011, 335] on button "Search" at bounding box center [1016, 327] width 60 height 24
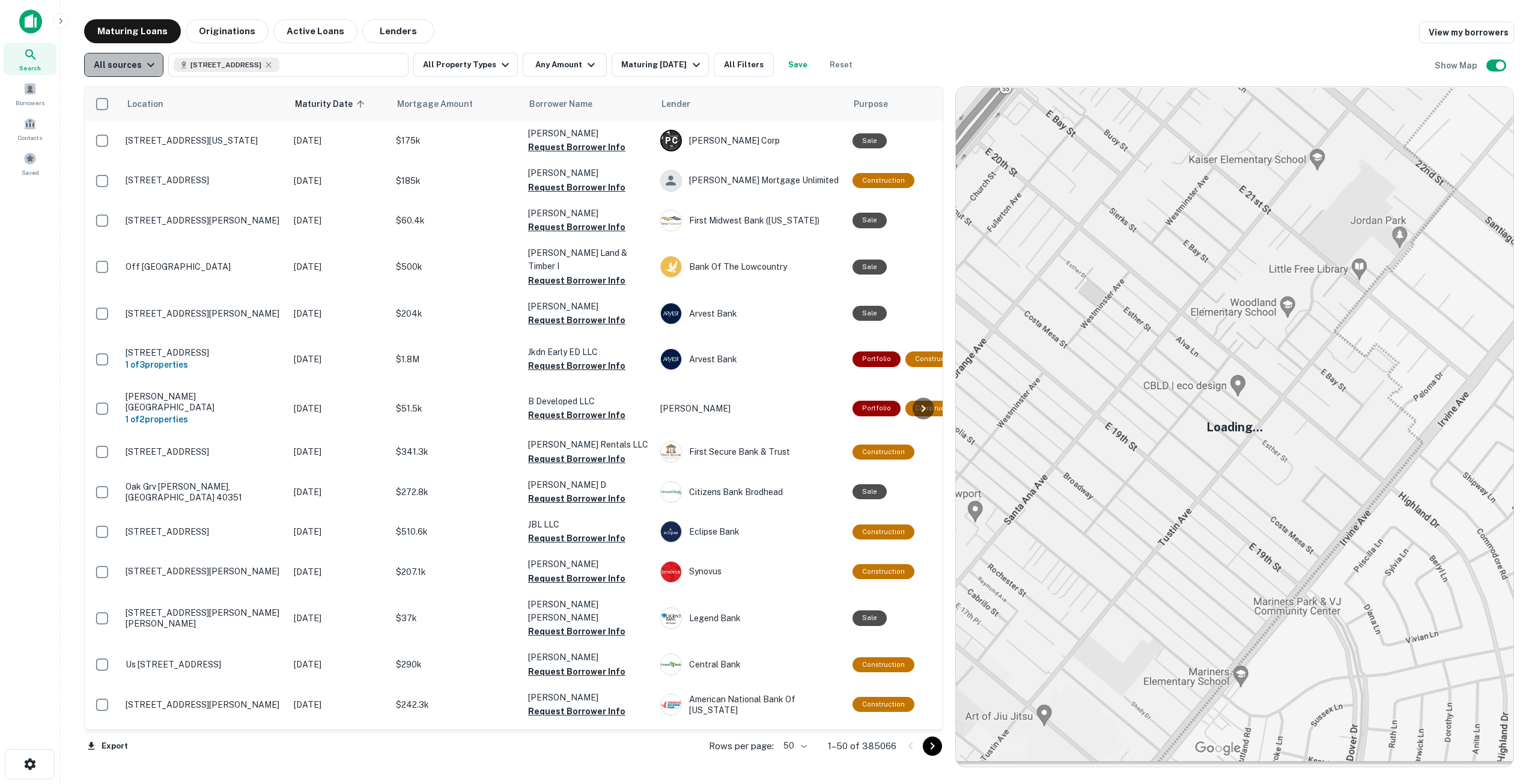
click at [138, 71] on div "All sources" at bounding box center [126, 64] width 64 height 15
click at [138, 71] on div at bounding box center [769, 392] width 1538 height 784
click at [456, 72] on button "All Property Types" at bounding box center [466, 64] width 105 height 24
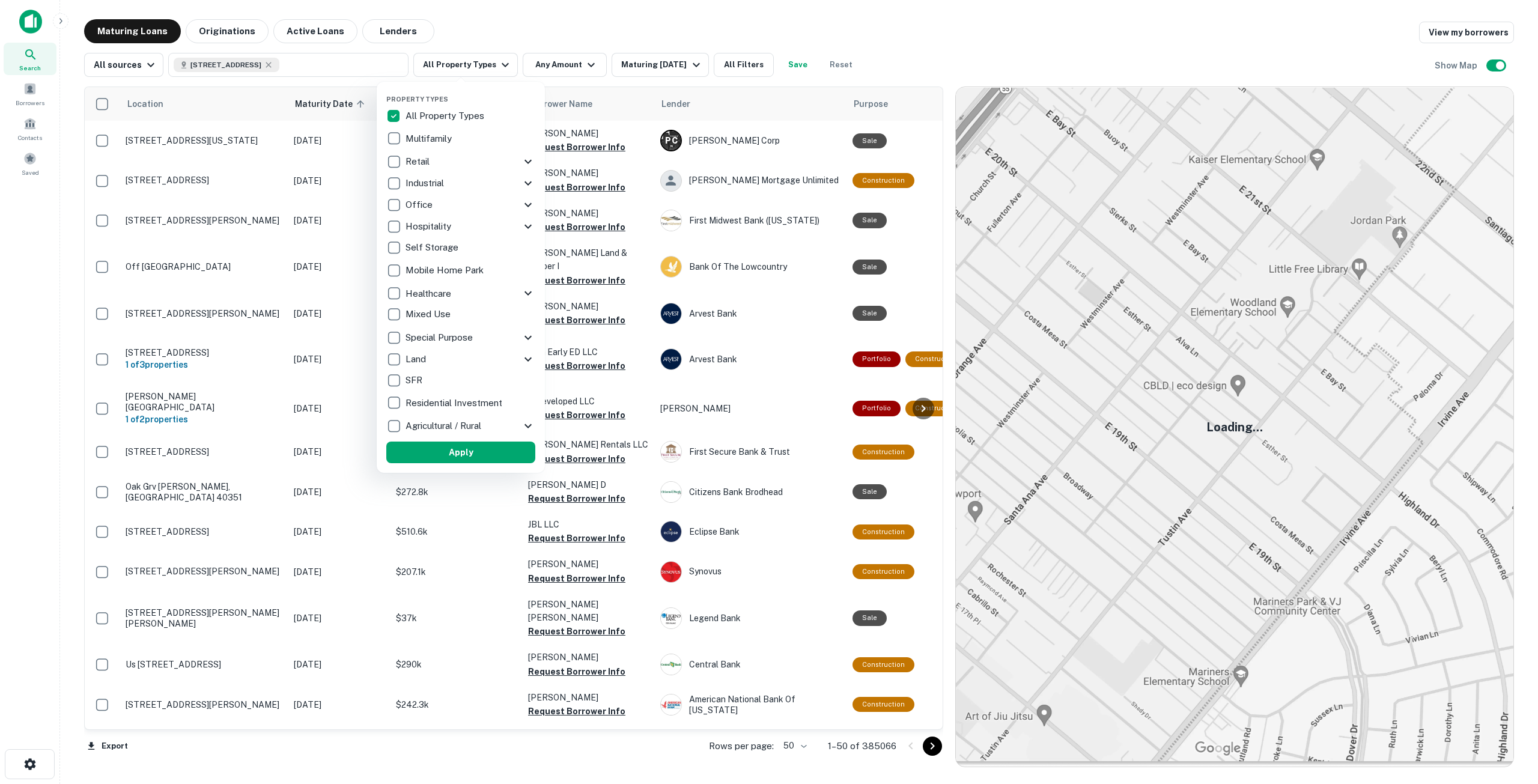
click at [420, 141] on p "Multifamily" at bounding box center [430, 138] width 49 height 15
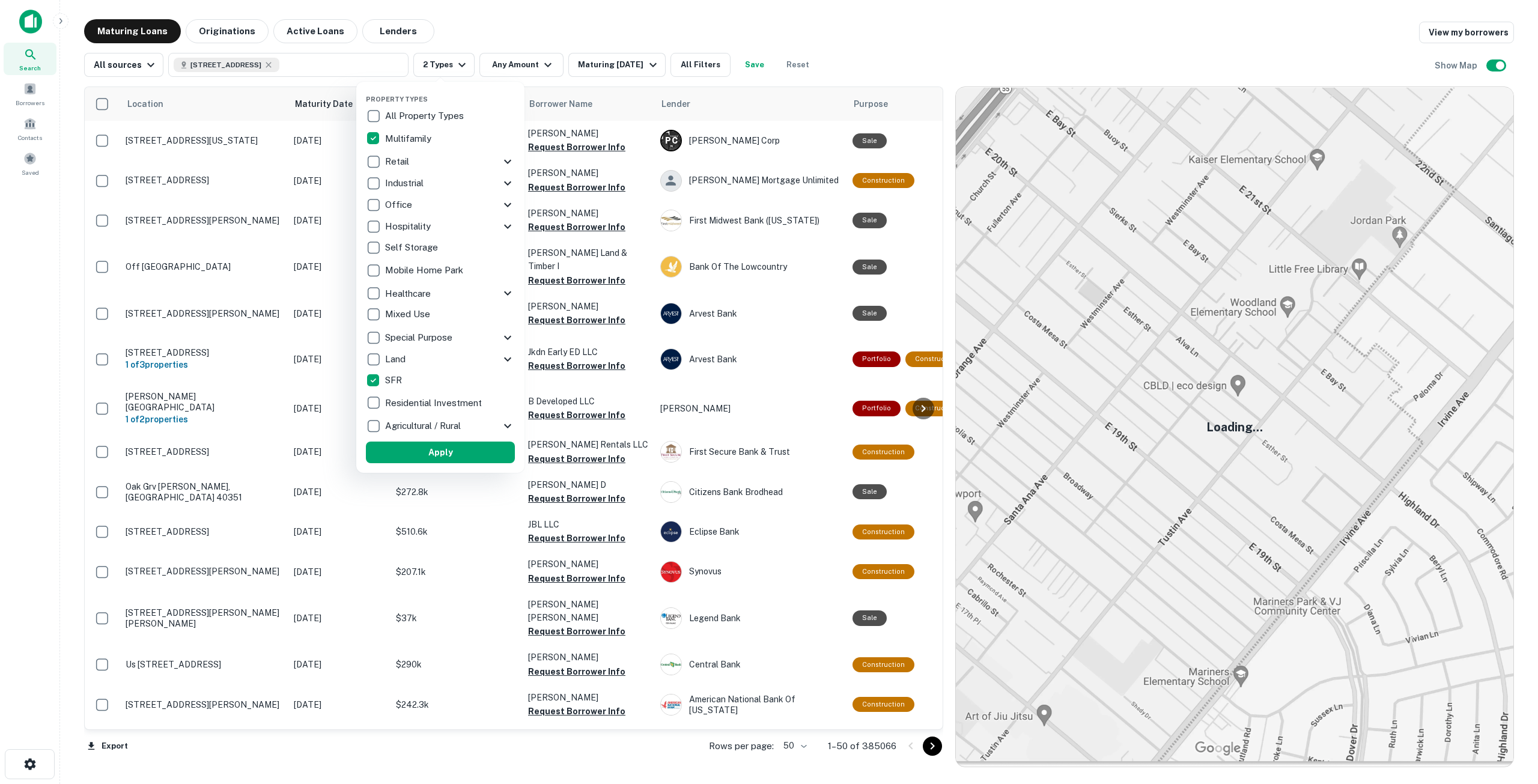
click at [524, 66] on div at bounding box center [769, 392] width 1538 height 784
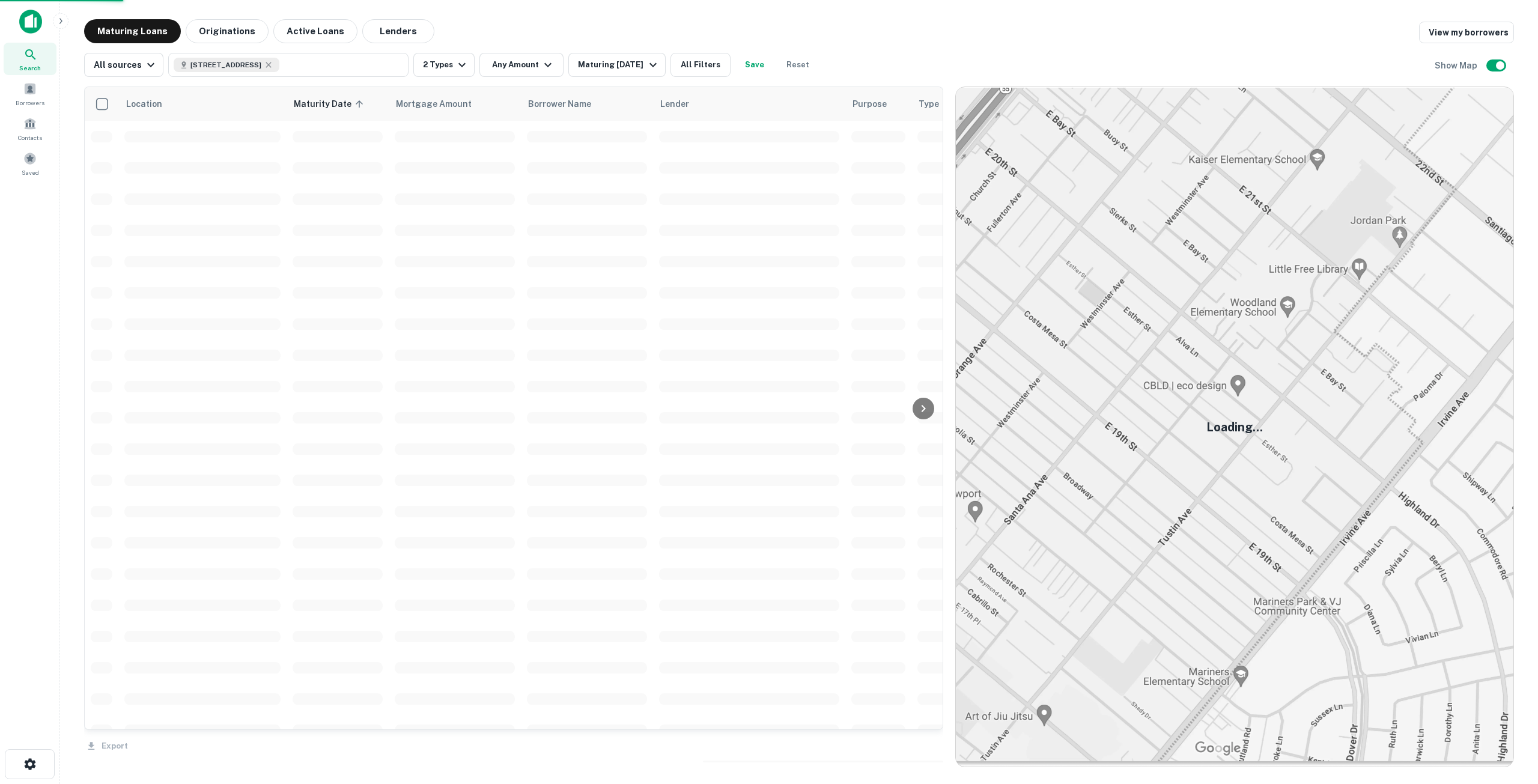
click at [417, 452] on div "Property Types All Property Types Multifamily Retail Storefront Auto Shop Bar S…" at bounding box center [769, 392] width 1538 height 784
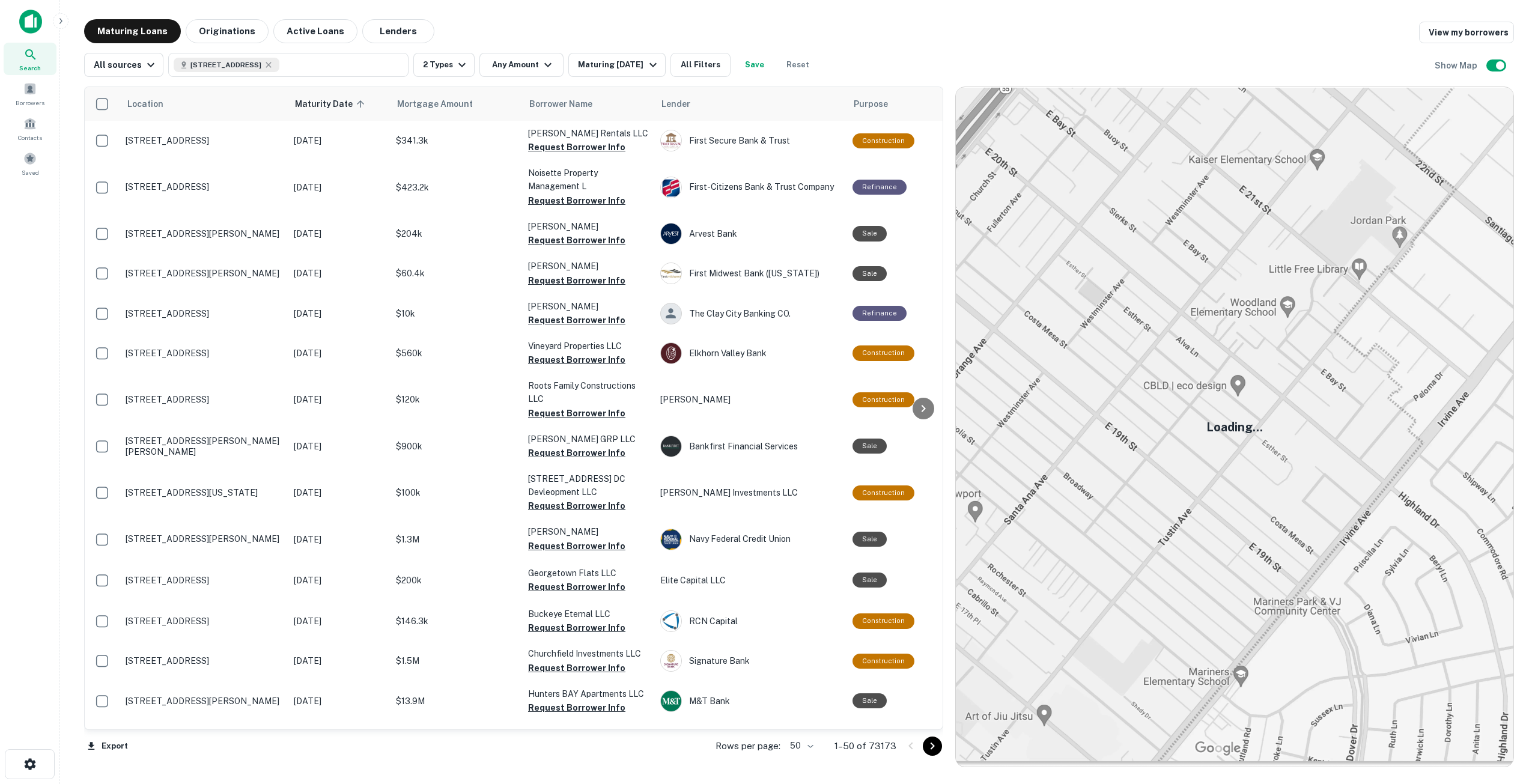
click at [30, 60] on icon at bounding box center [31, 54] width 15 height 15
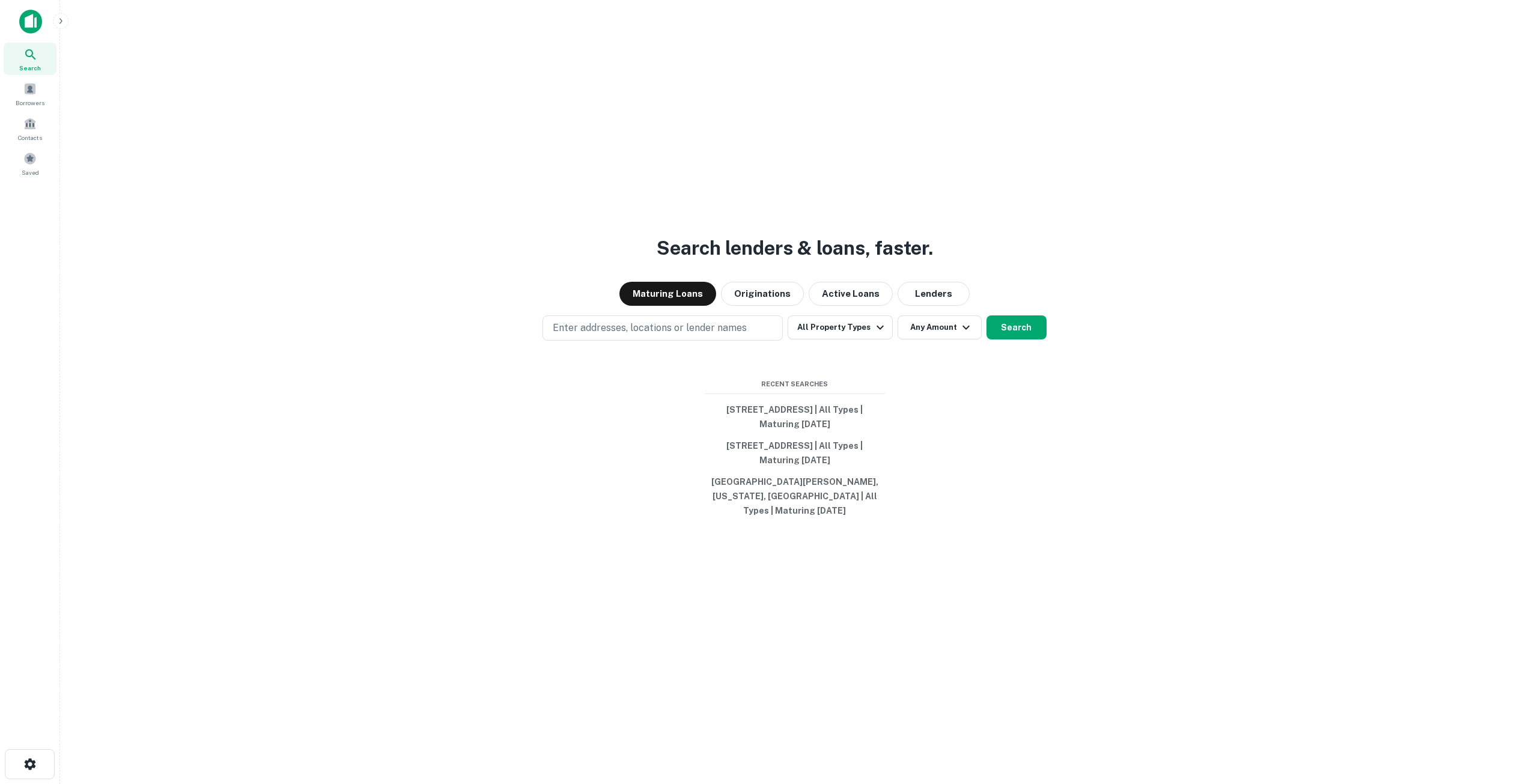
click at [739, 335] on p "Enter addresses, locations or lender names" at bounding box center [650, 328] width 194 height 15
type input "**********"
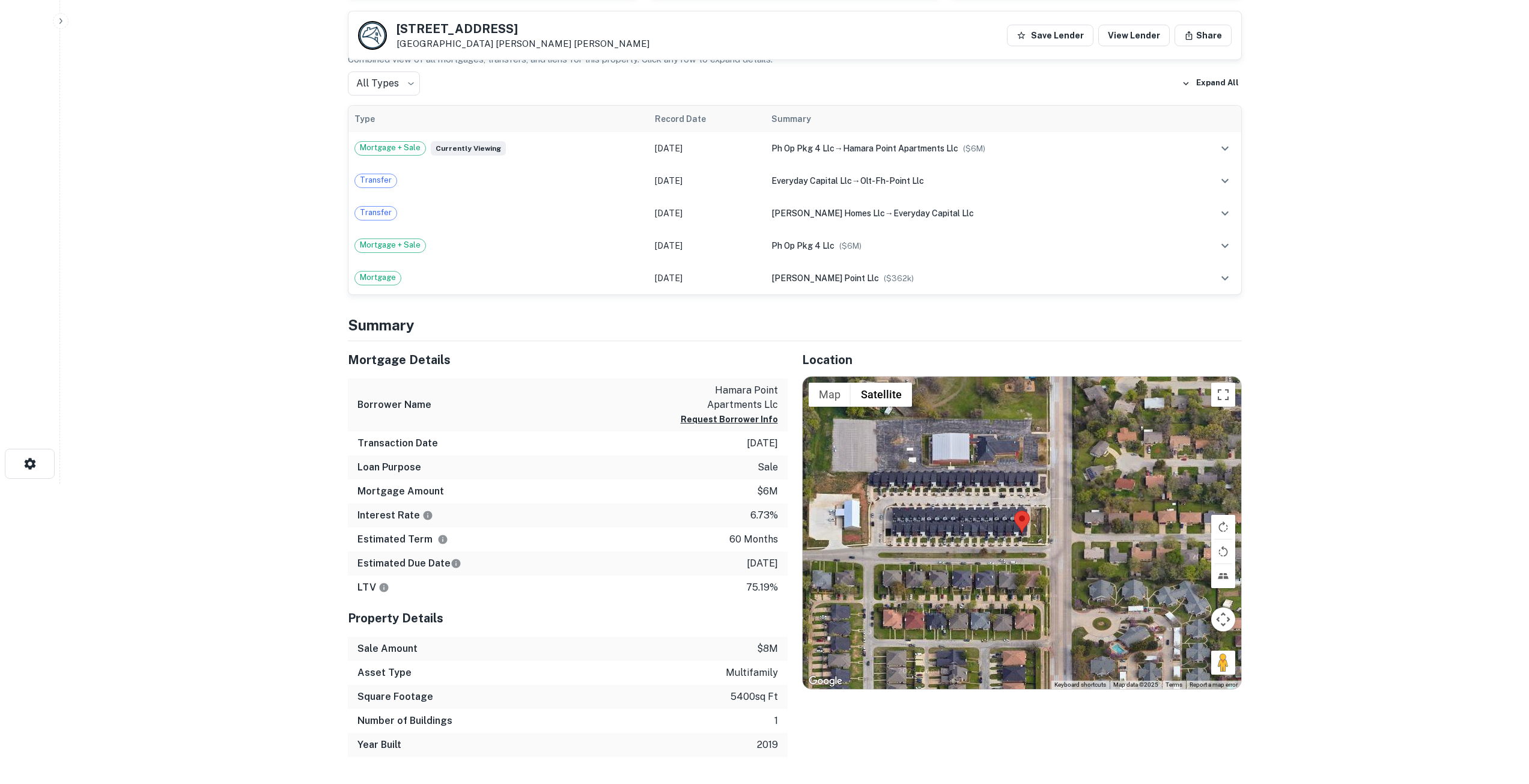
scroll to position [361, 0]
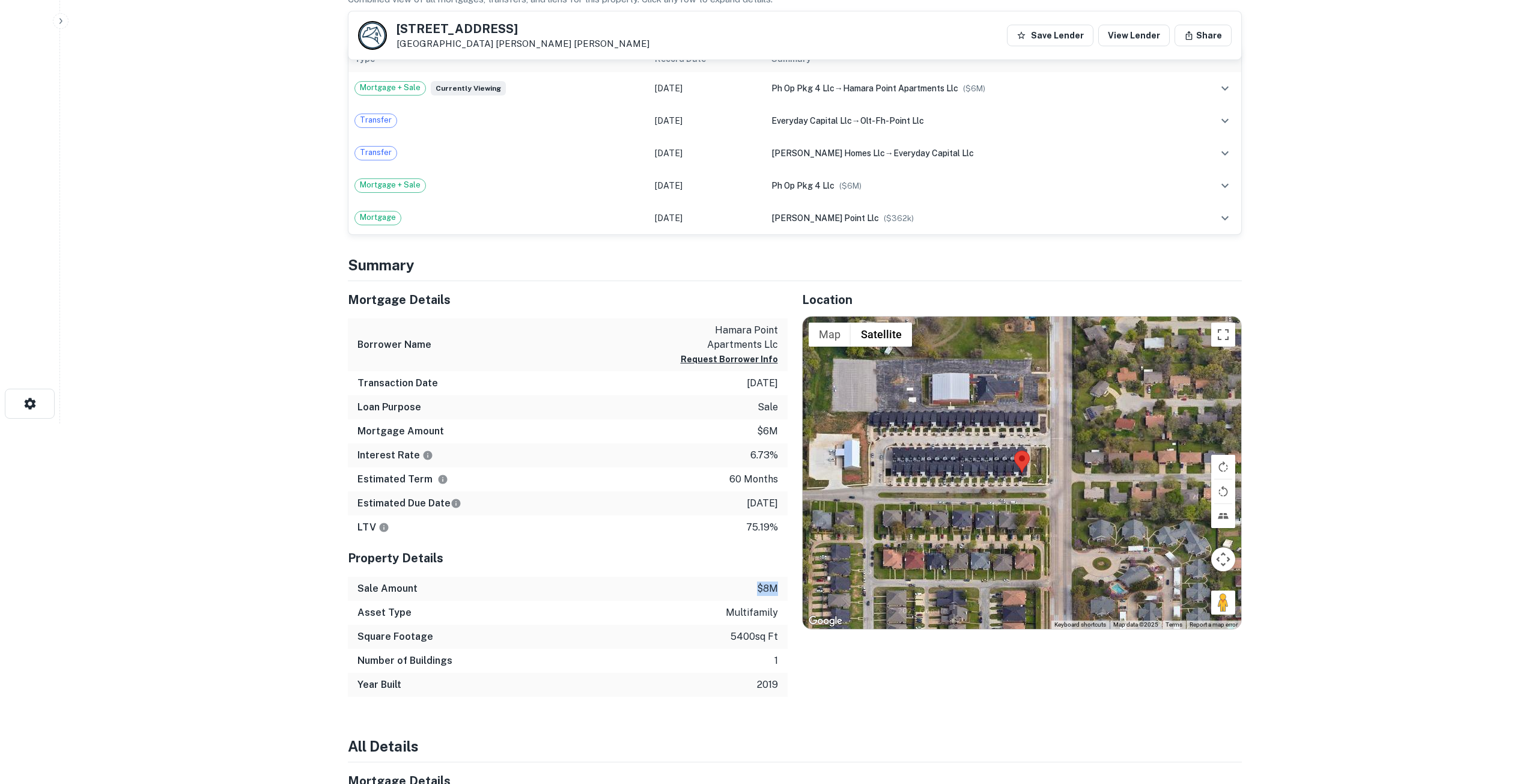
drag, startPoint x: 752, startPoint y: 588, endPoint x: 776, endPoint y: 585, distance: 24.2
click at [776, 585] on div "Sale Amount $8m" at bounding box center [567, 588] width 440 height 24
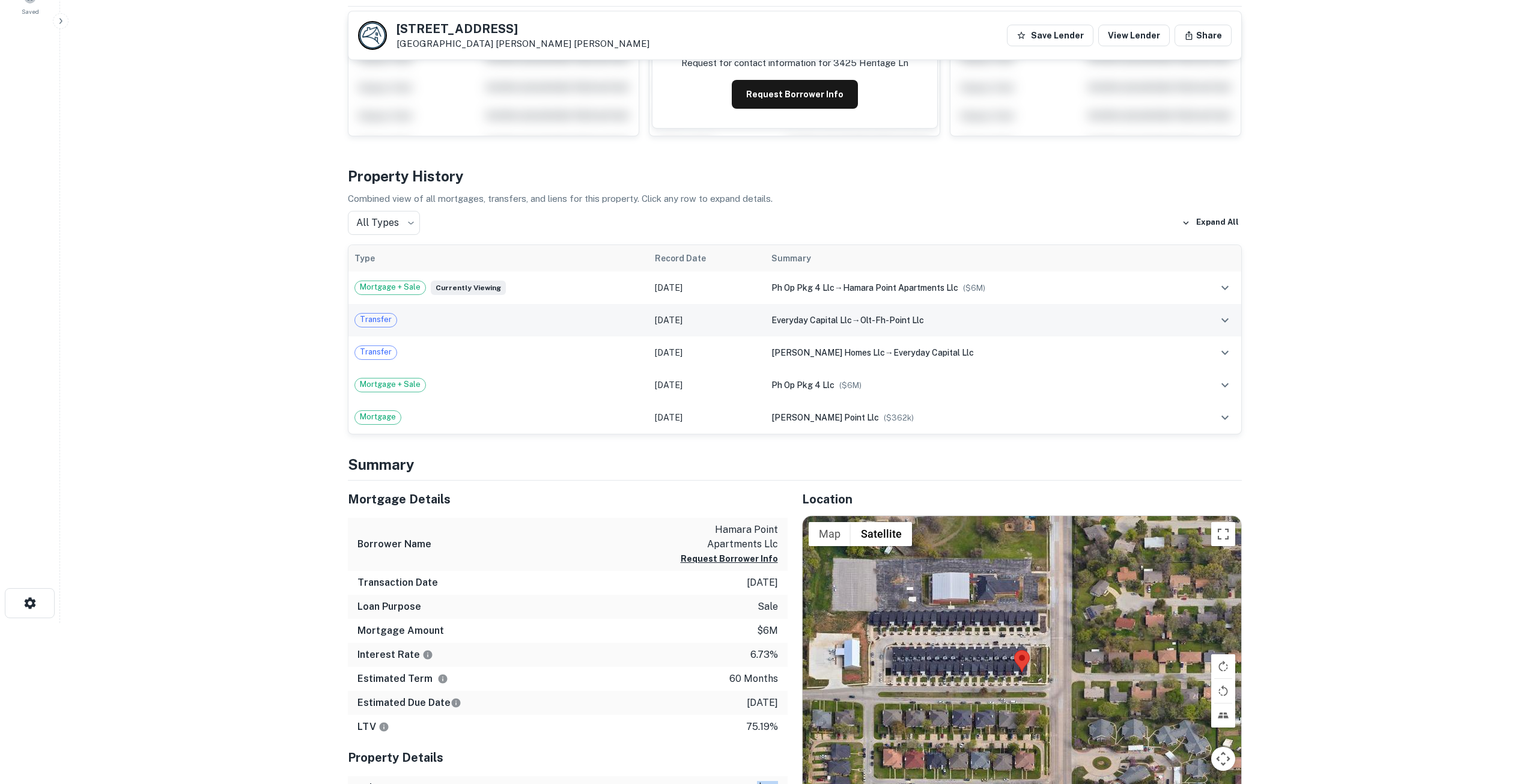
scroll to position [140, 0]
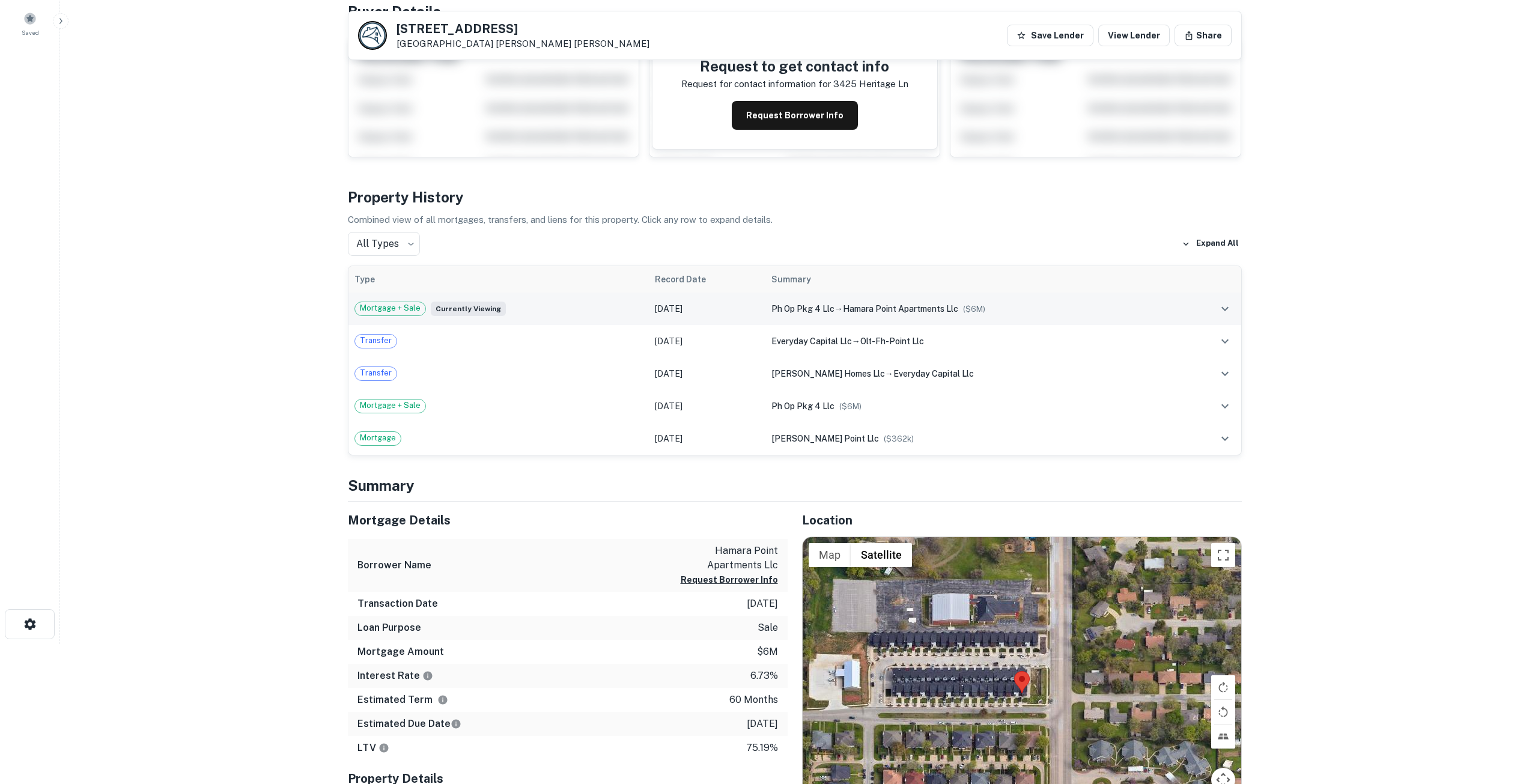
click at [688, 313] on td "[DATE]" at bounding box center [707, 309] width 116 height 32
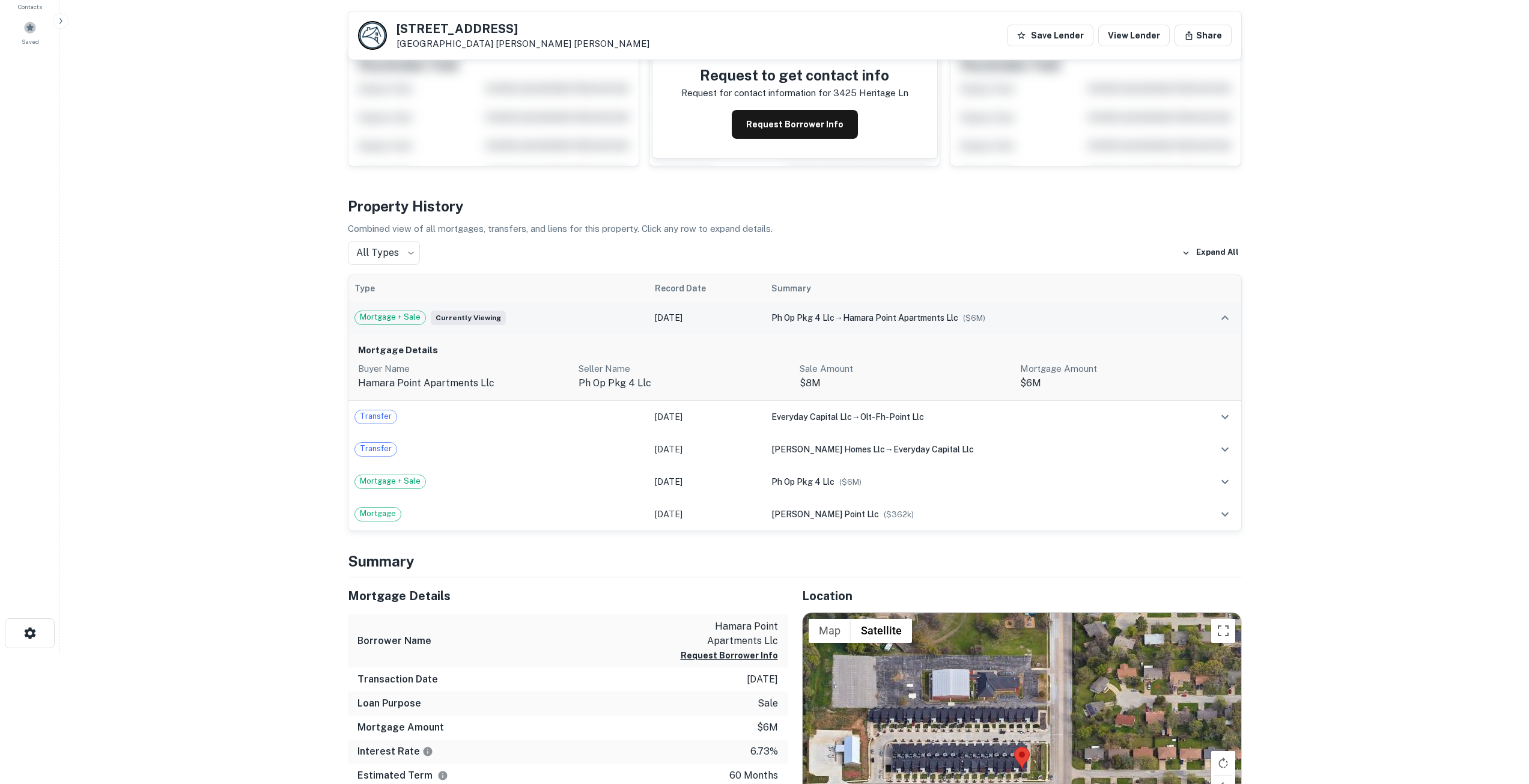
scroll to position [0, 0]
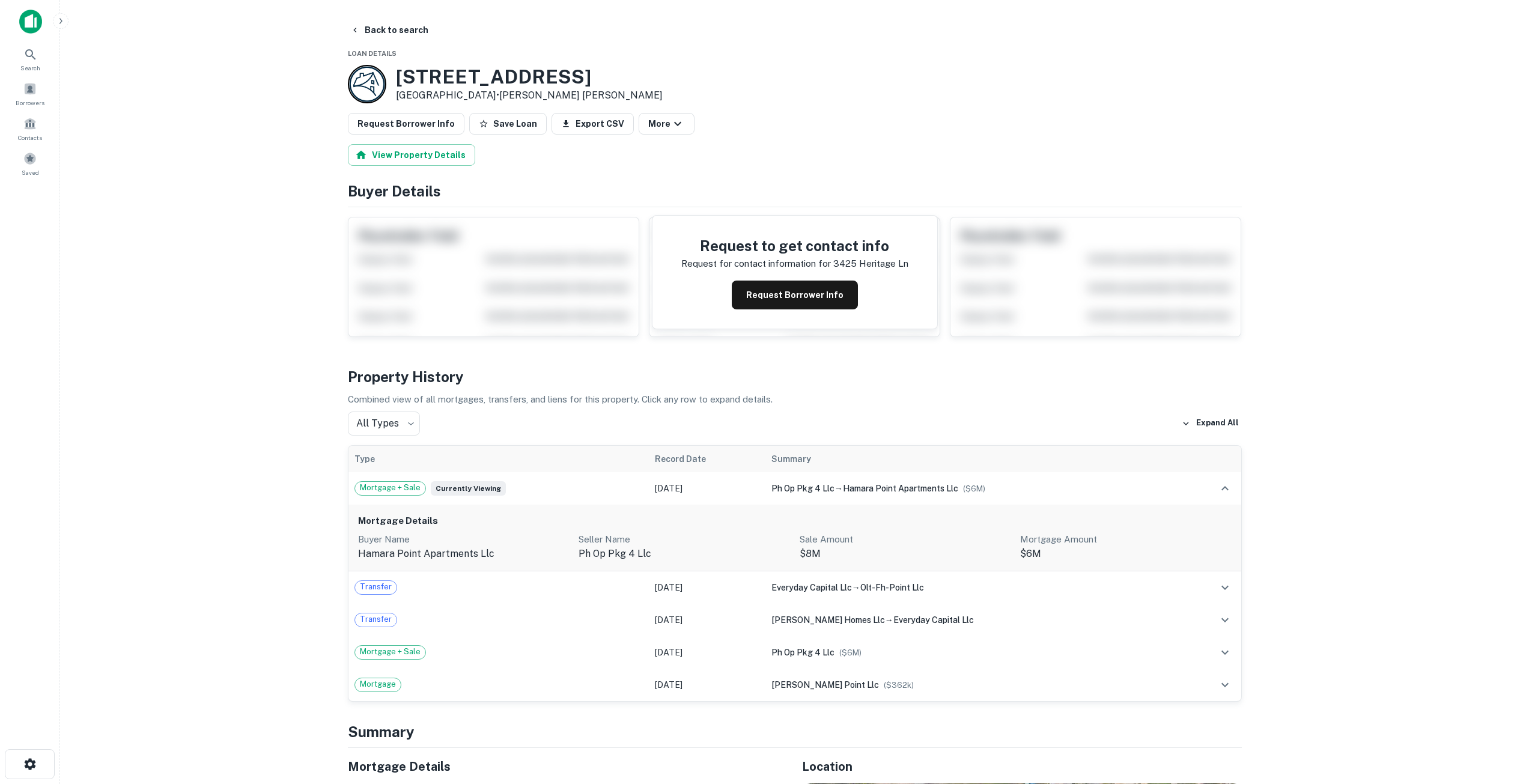
click at [548, 83] on h3 "[STREET_ADDRESS]" at bounding box center [529, 77] width 267 height 23
